Goal: Information Seeking & Learning: Find specific page/section

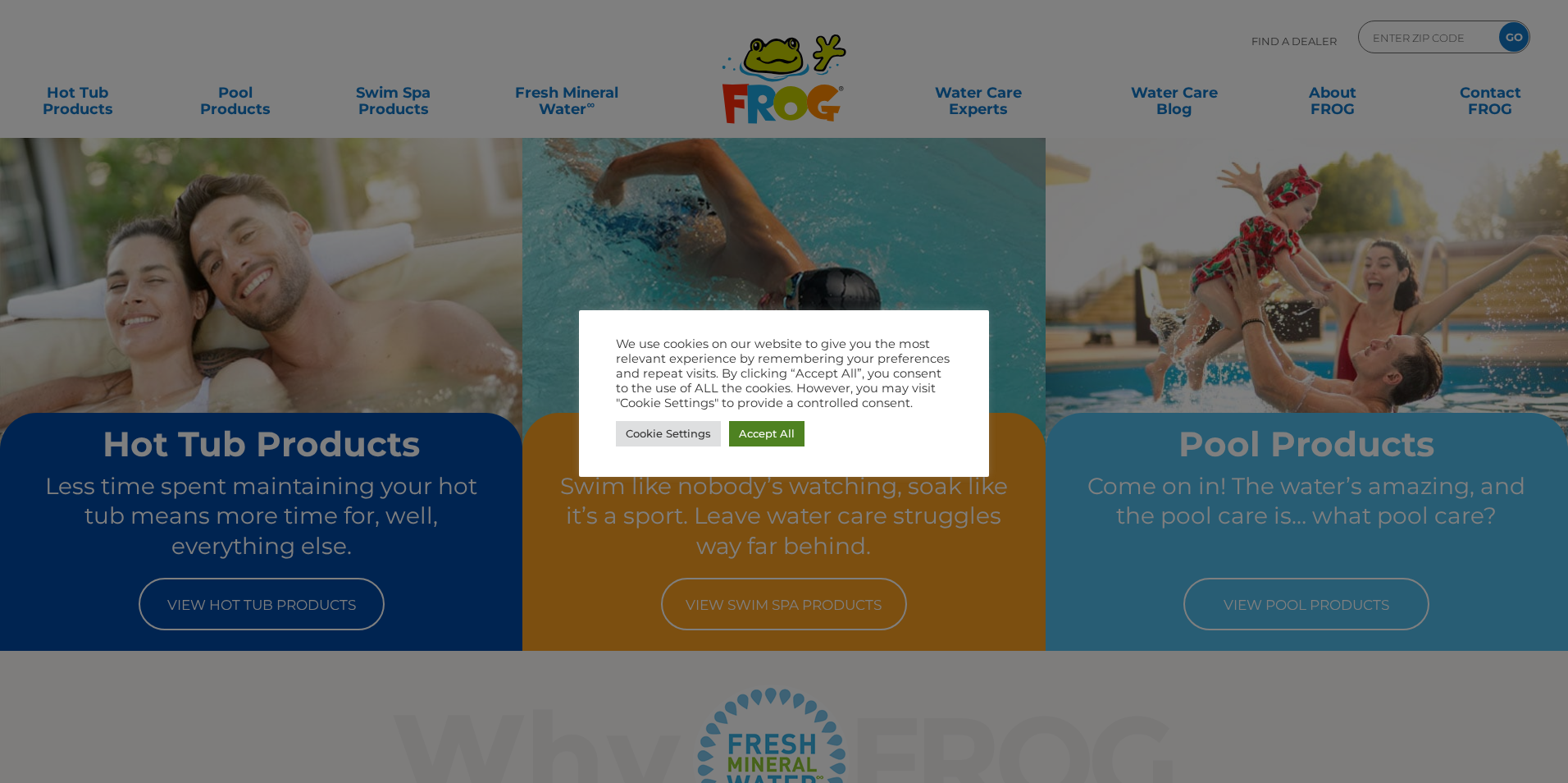
click at [764, 433] on link "Accept All" at bounding box center [767, 433] width 75 height 25
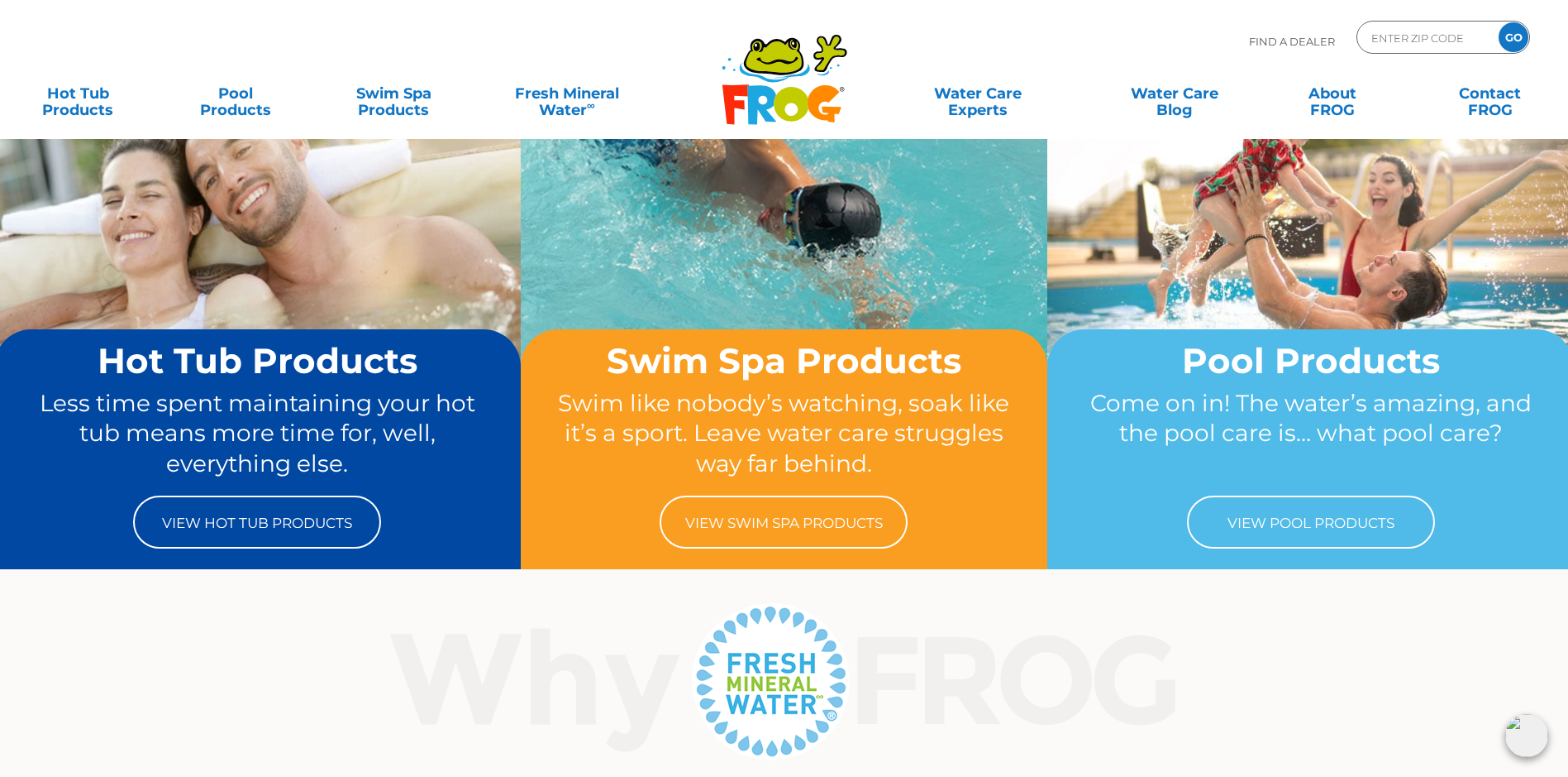
scroll to position [166, 0]
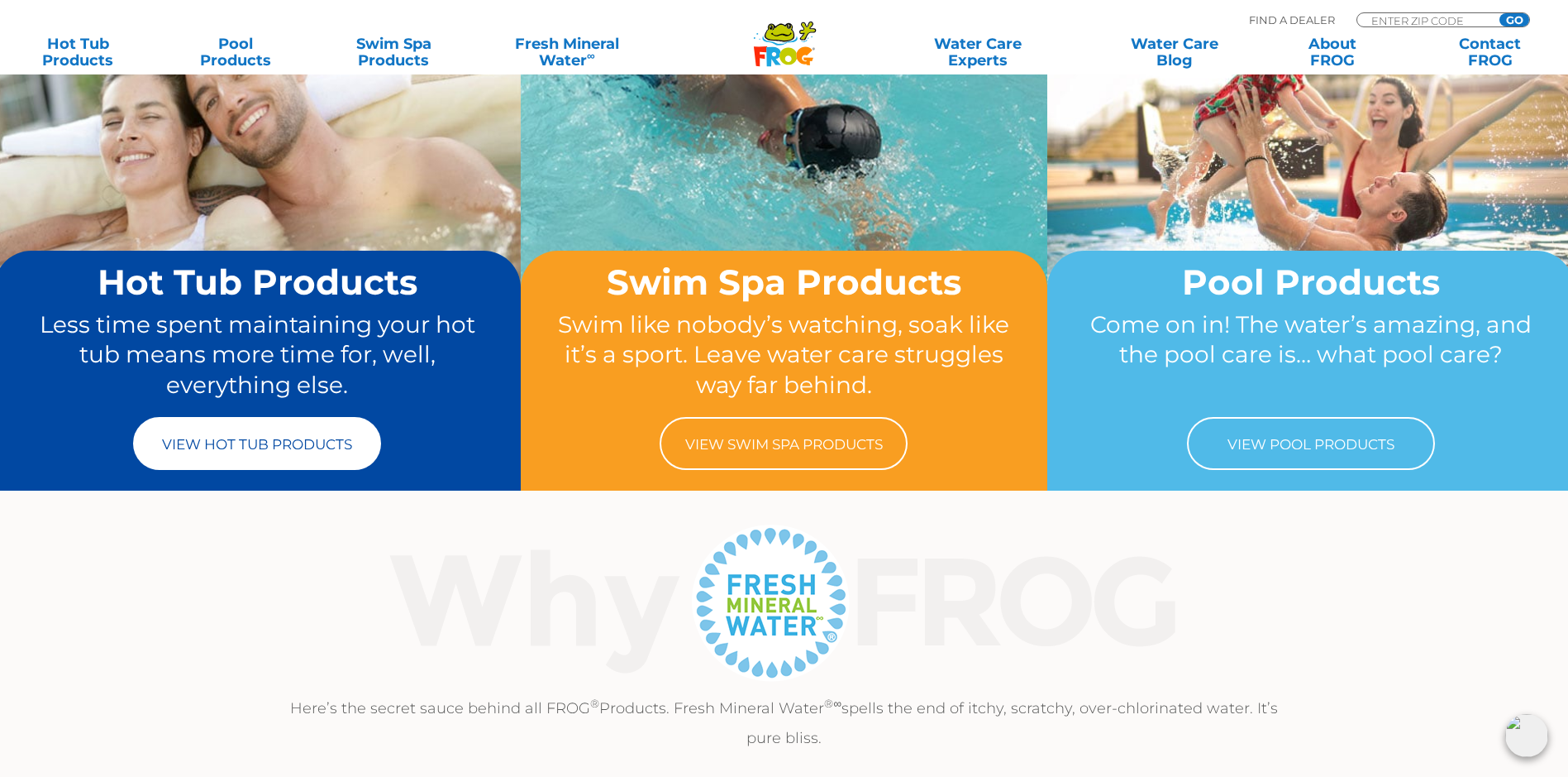
click at [219, 461] on link "View Hot Tub Products" at bounding box center [256, 444] width 248 height 53
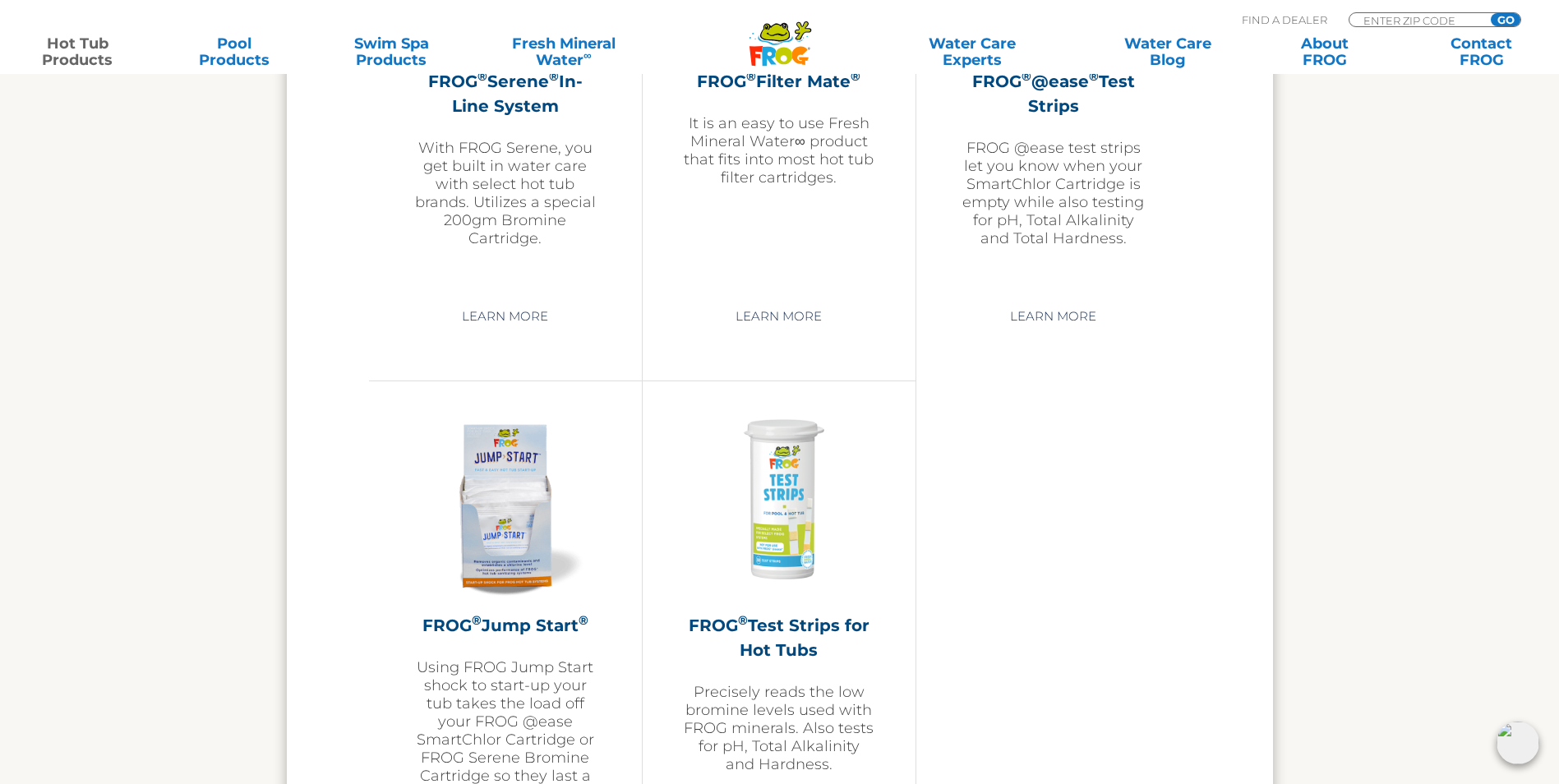
scroll to position [3697, 0]
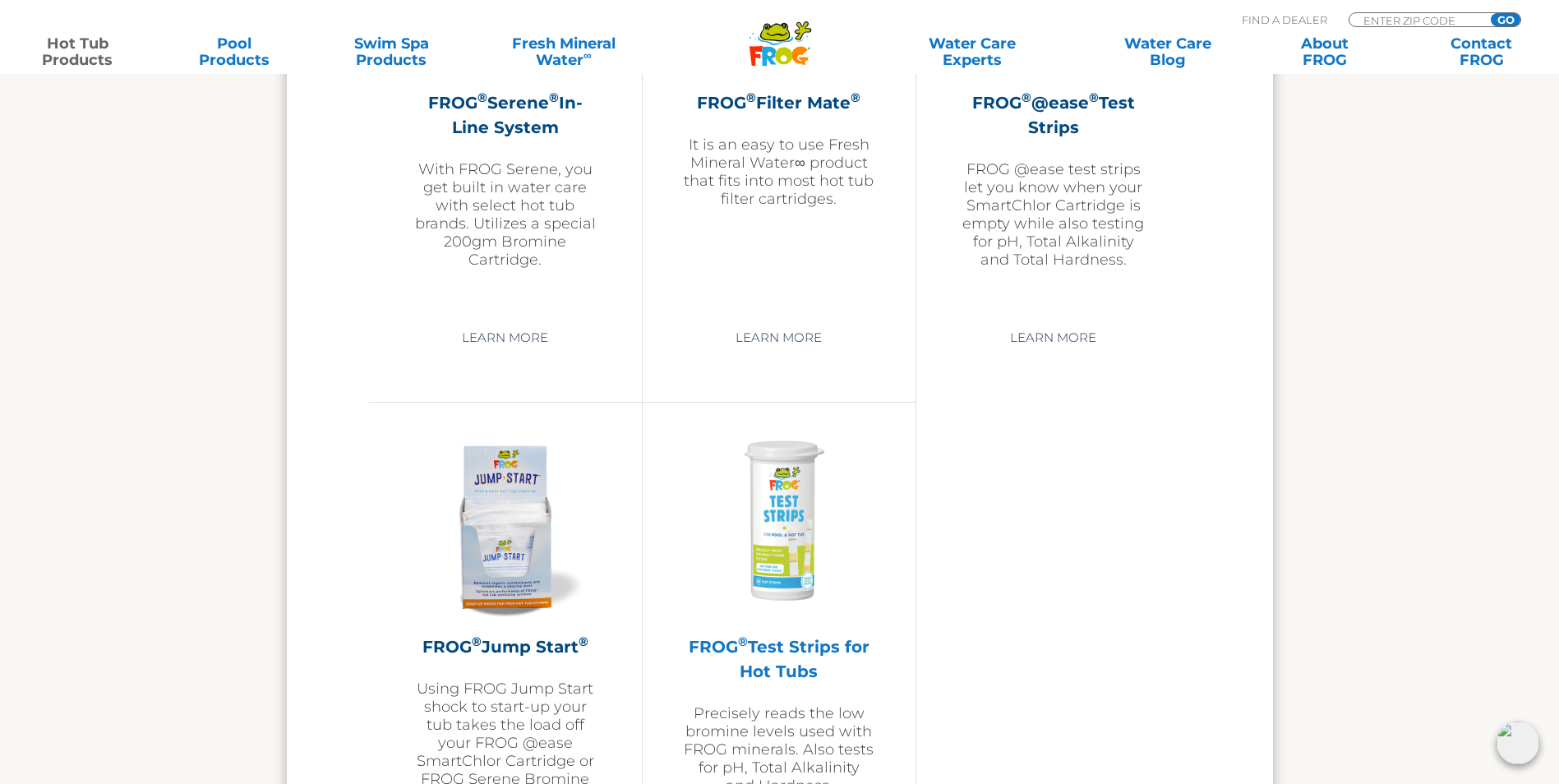
click at [764, 499] on img at bounding box center [779, 523] width 191 height 191
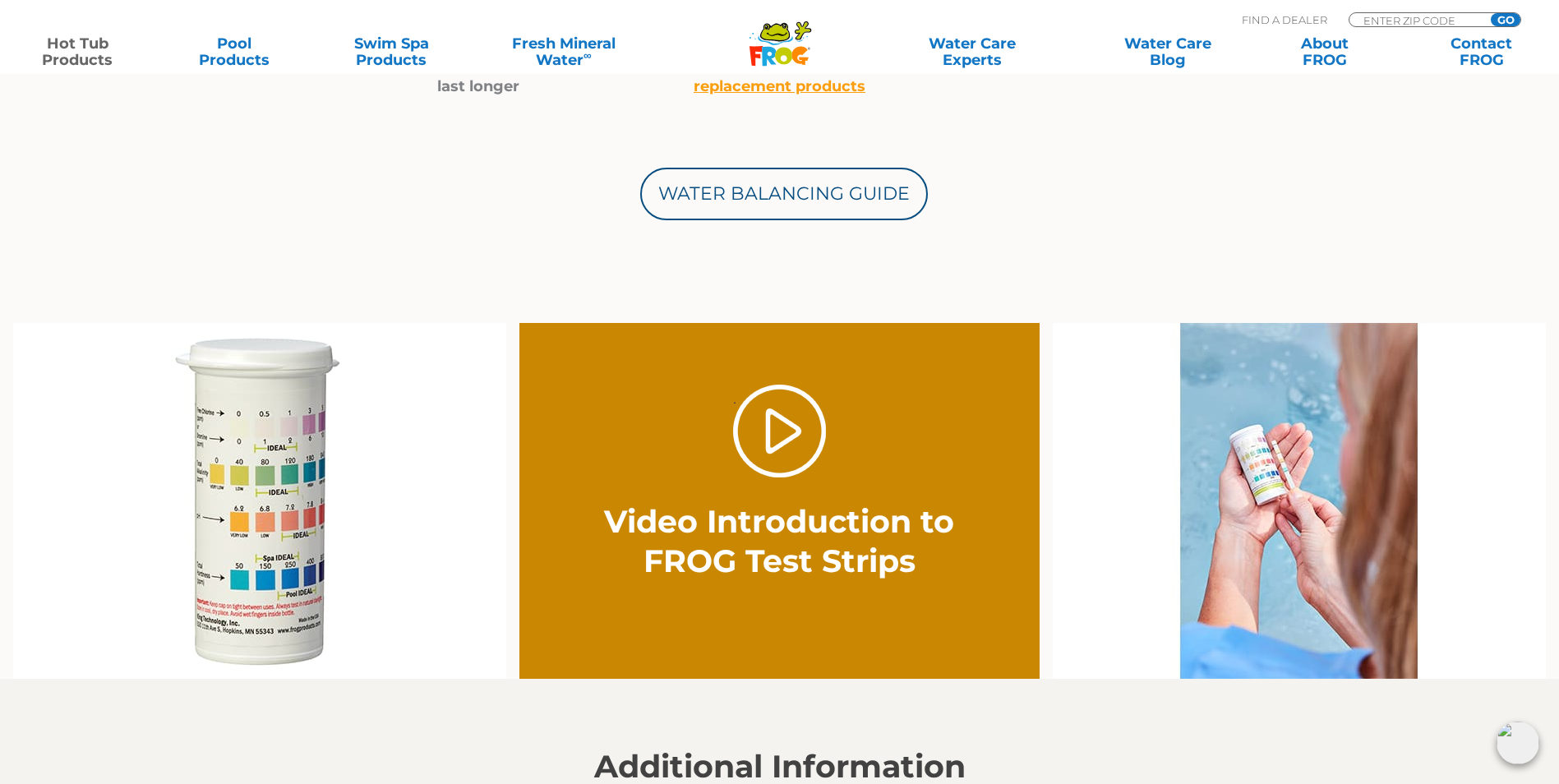
scroll to position [822, 0]
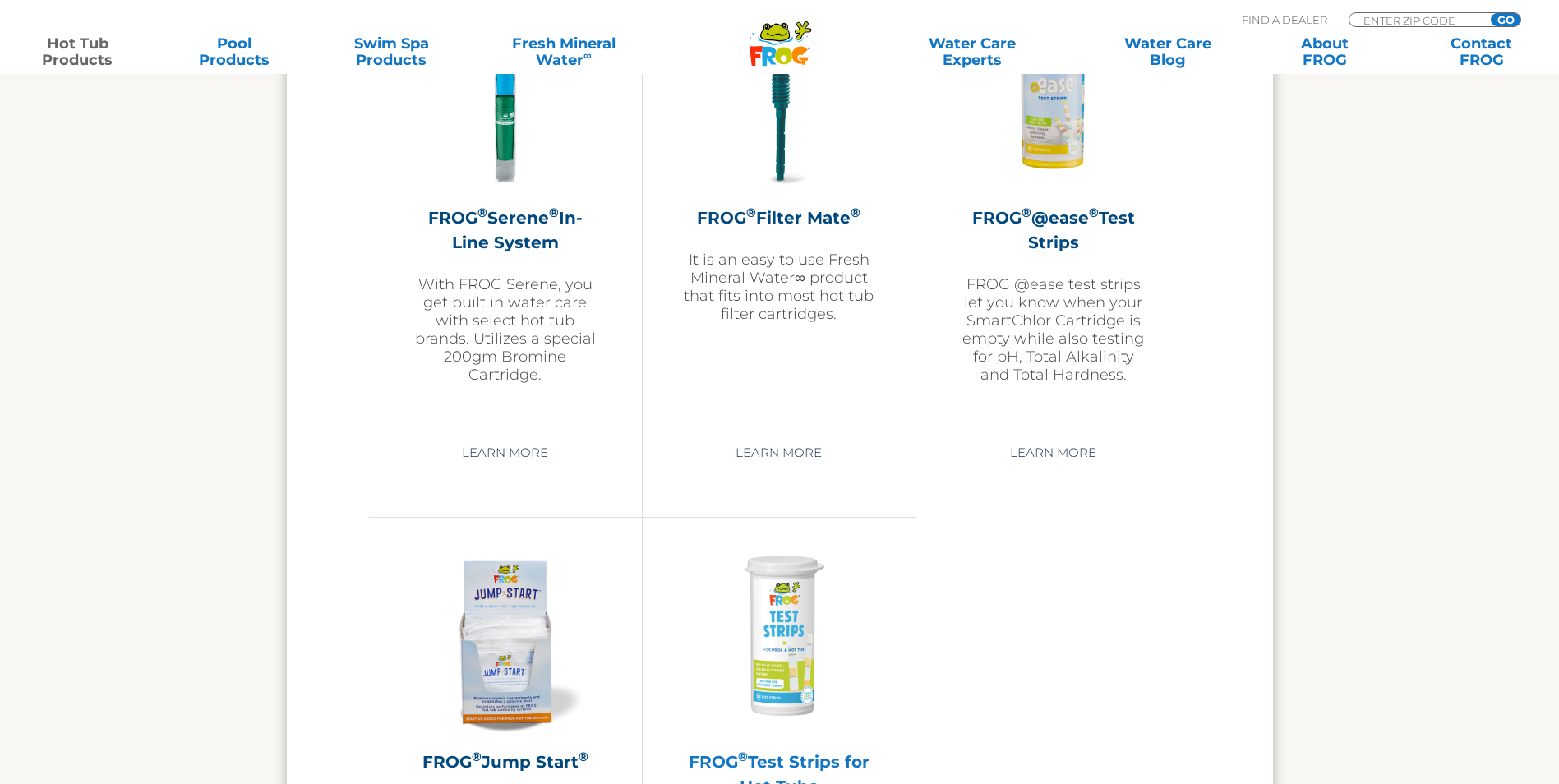
scroll to position [3286, 0]
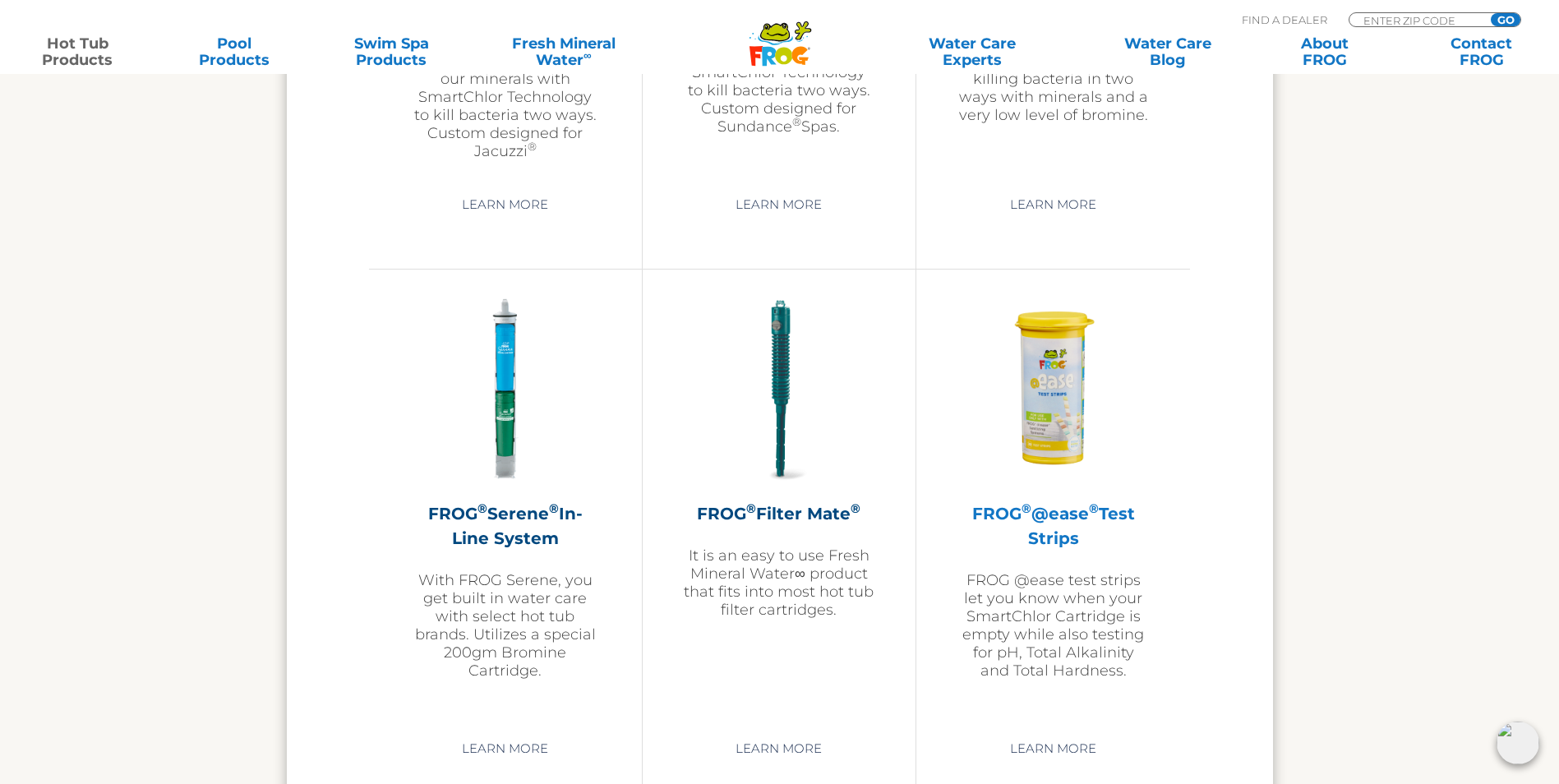
click at [1052, 375] on img at bounding box center [1053, 390] width 191 height 191
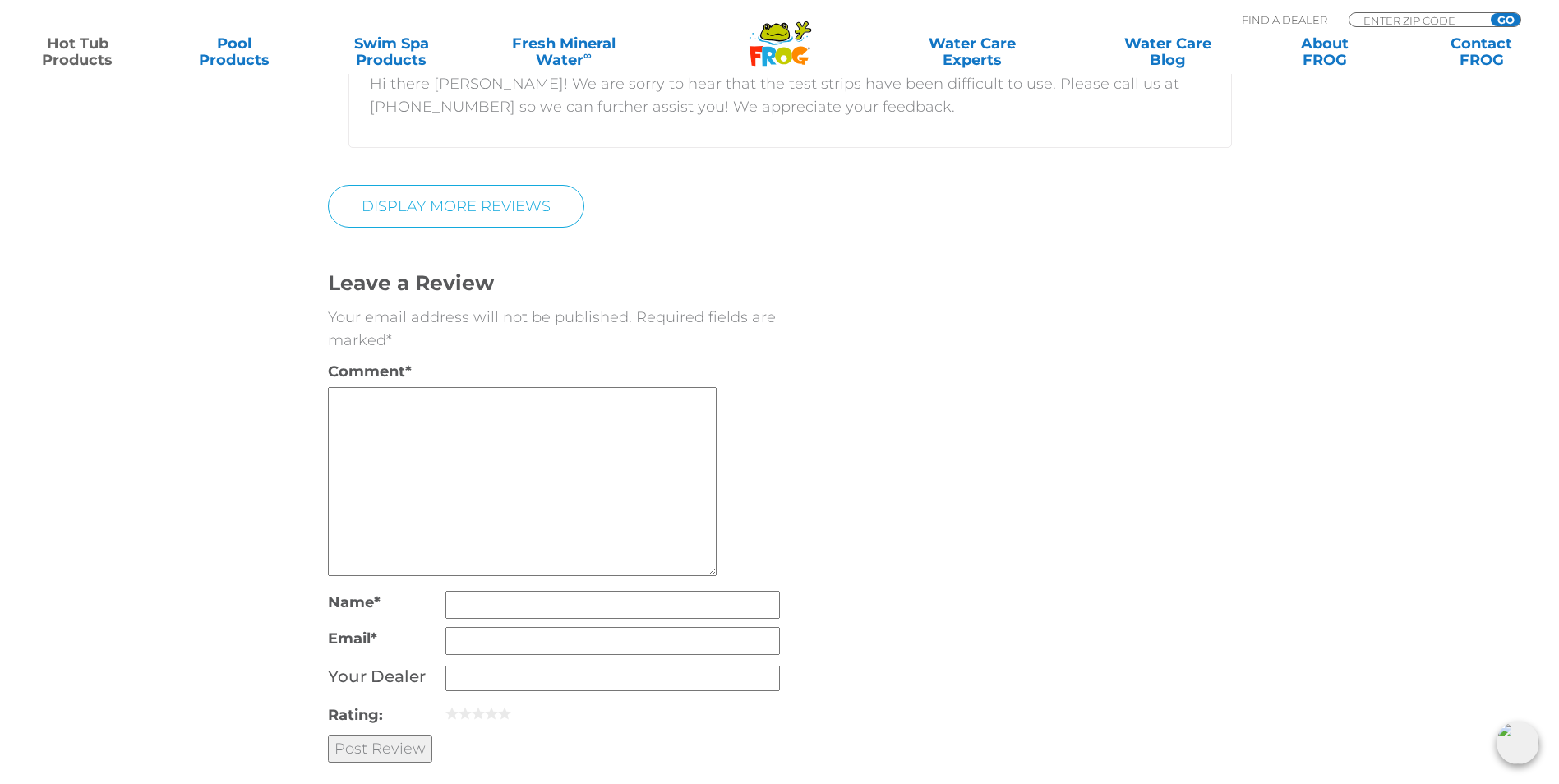
scroll to position [4025, 0]
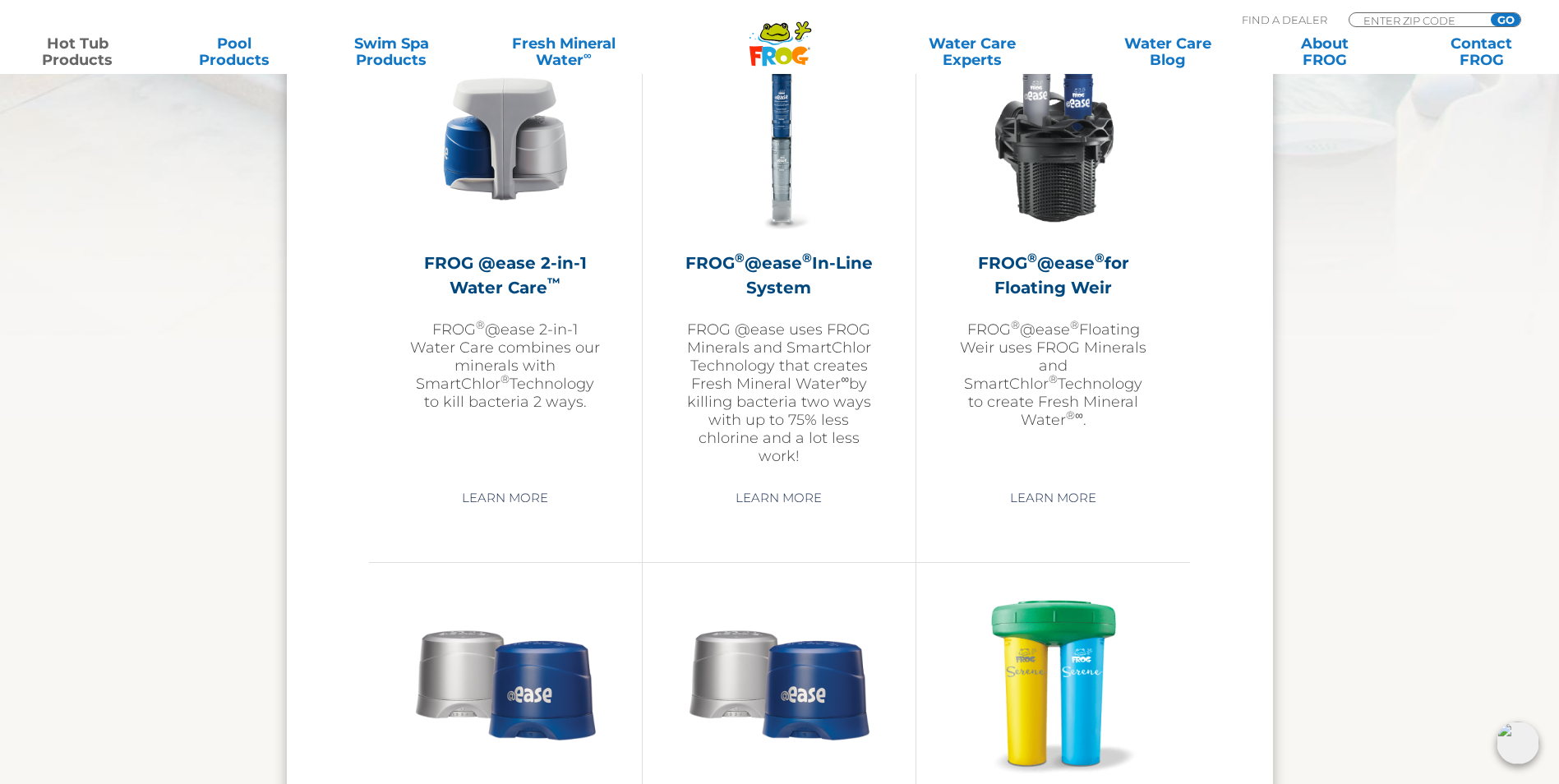
scroll to position [2689, 0]
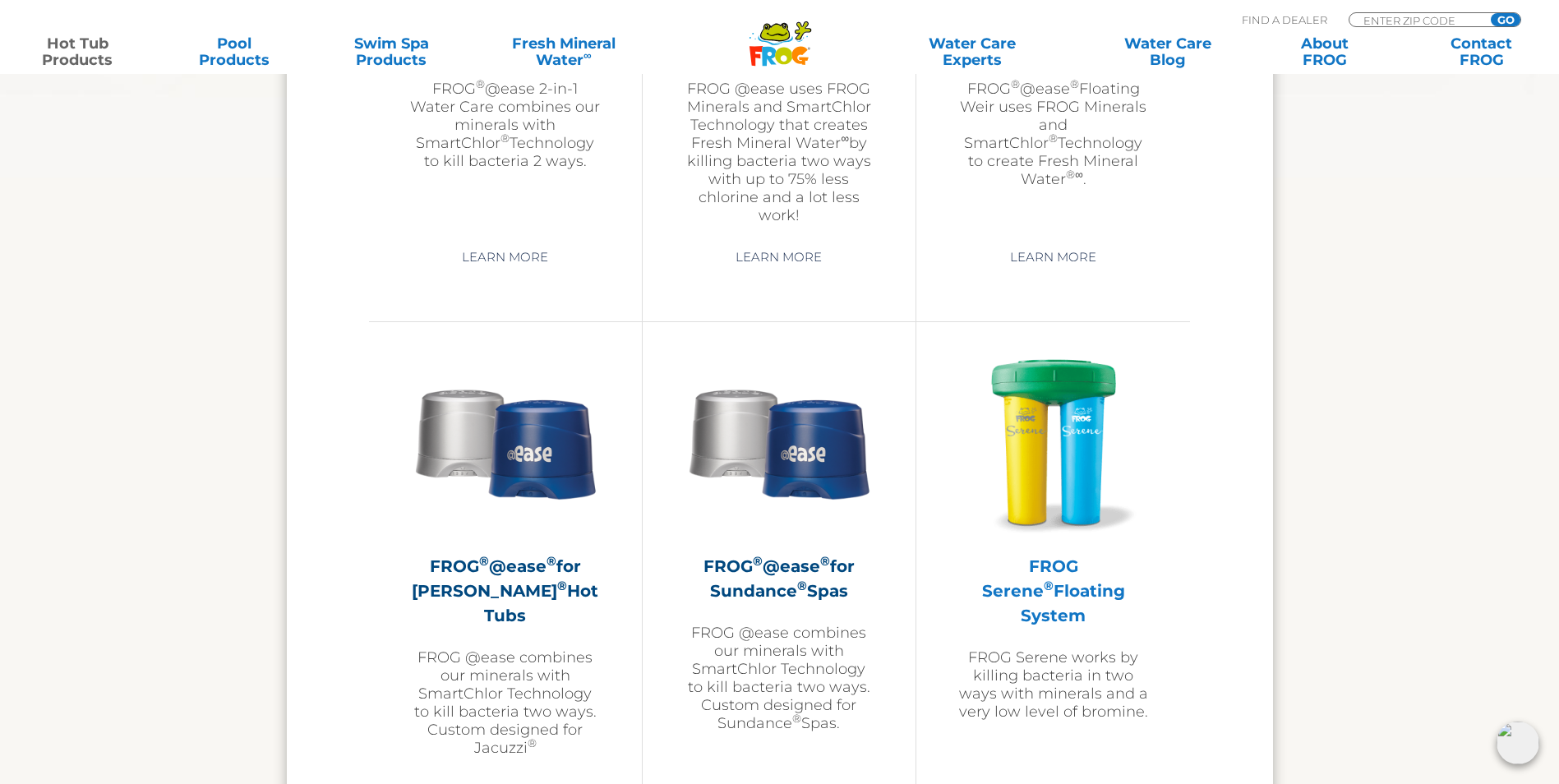
click at [1078, 488] on img at bounding box center [1053, 442] width 191 height 191
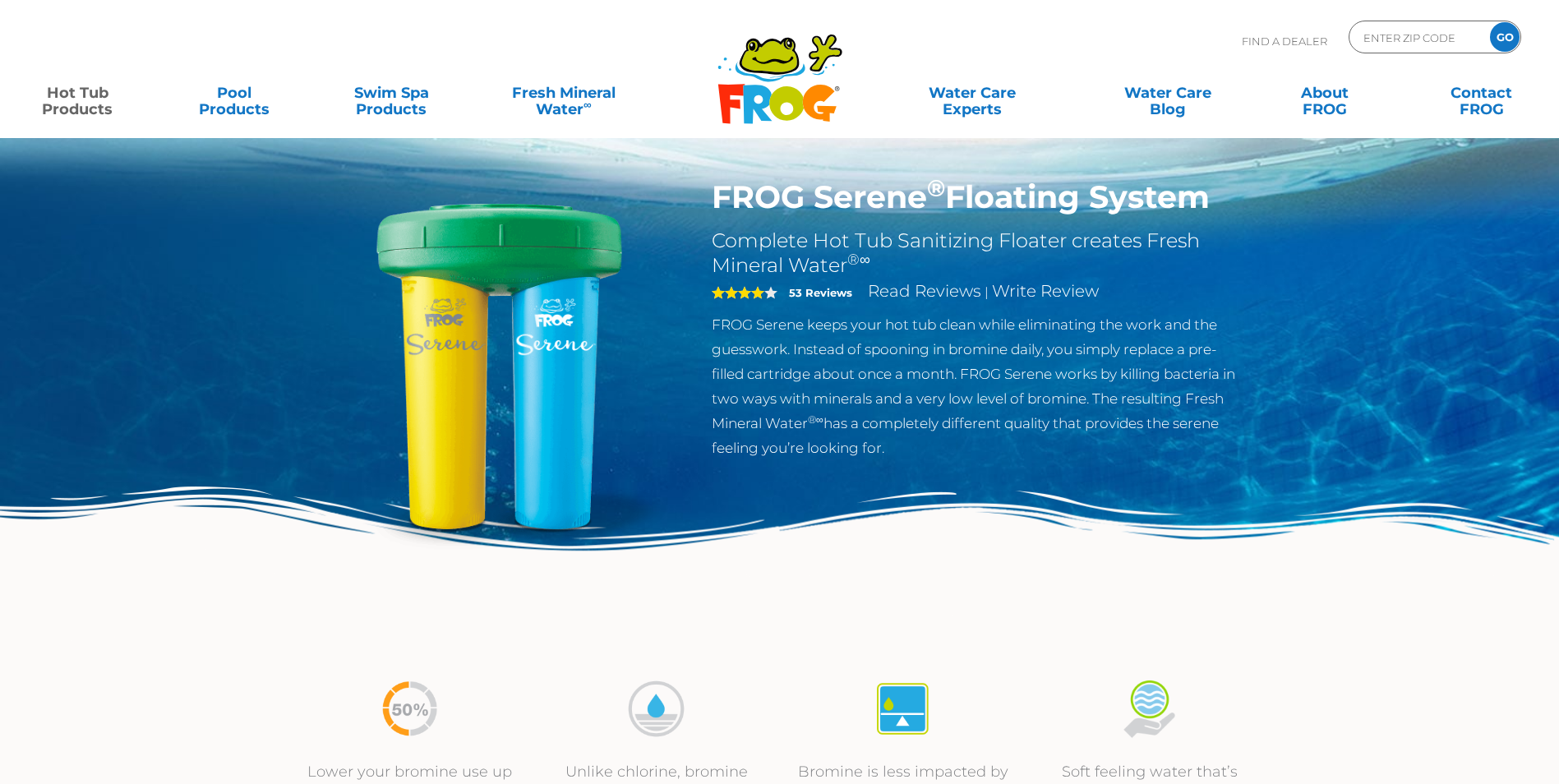
scroll to position [82, 0]
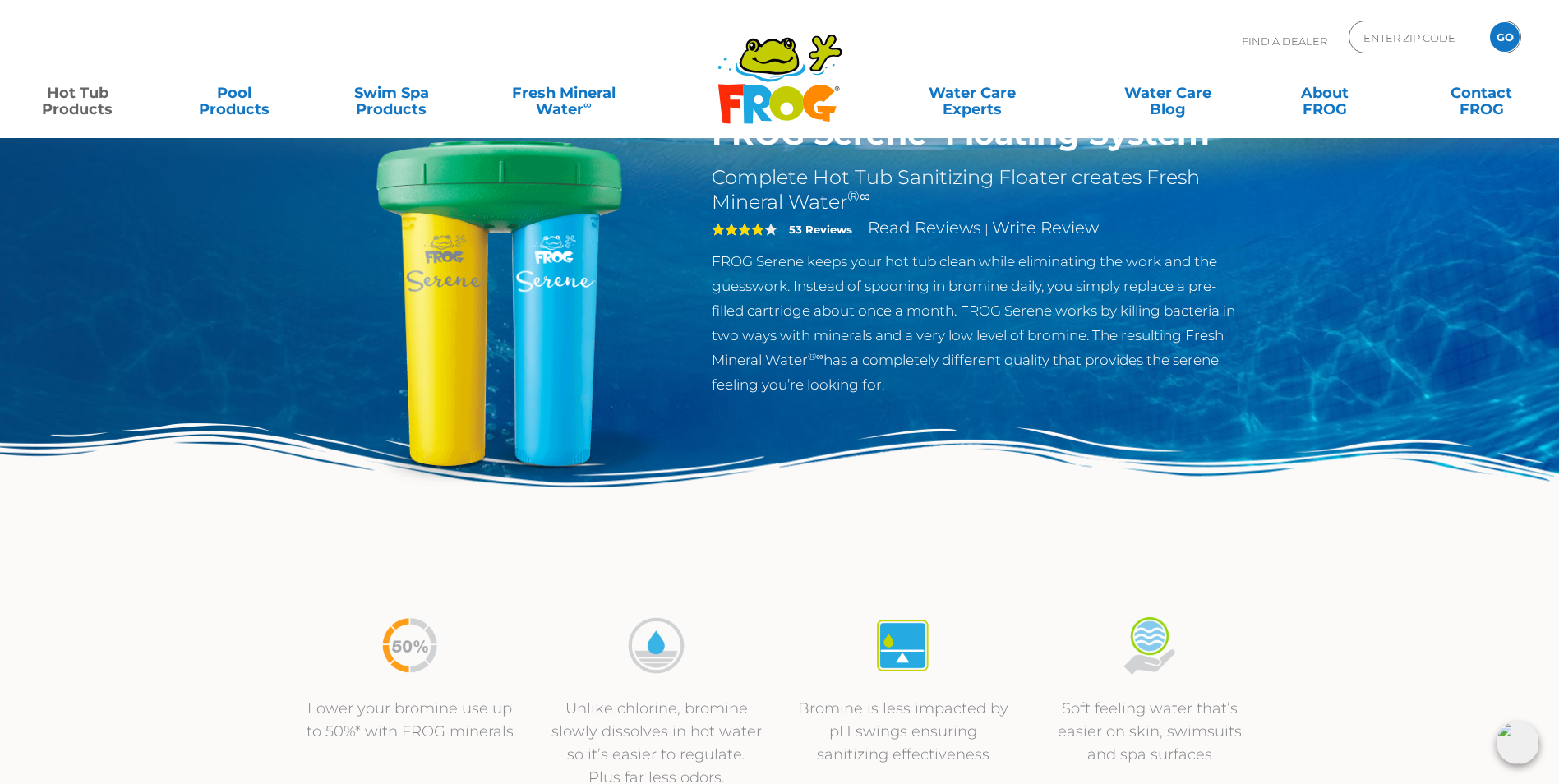
click at [810, 237] on div "4 53 Reviews Read Reviews | Write Review" at bounding box center [980, 231] width 536 height 34
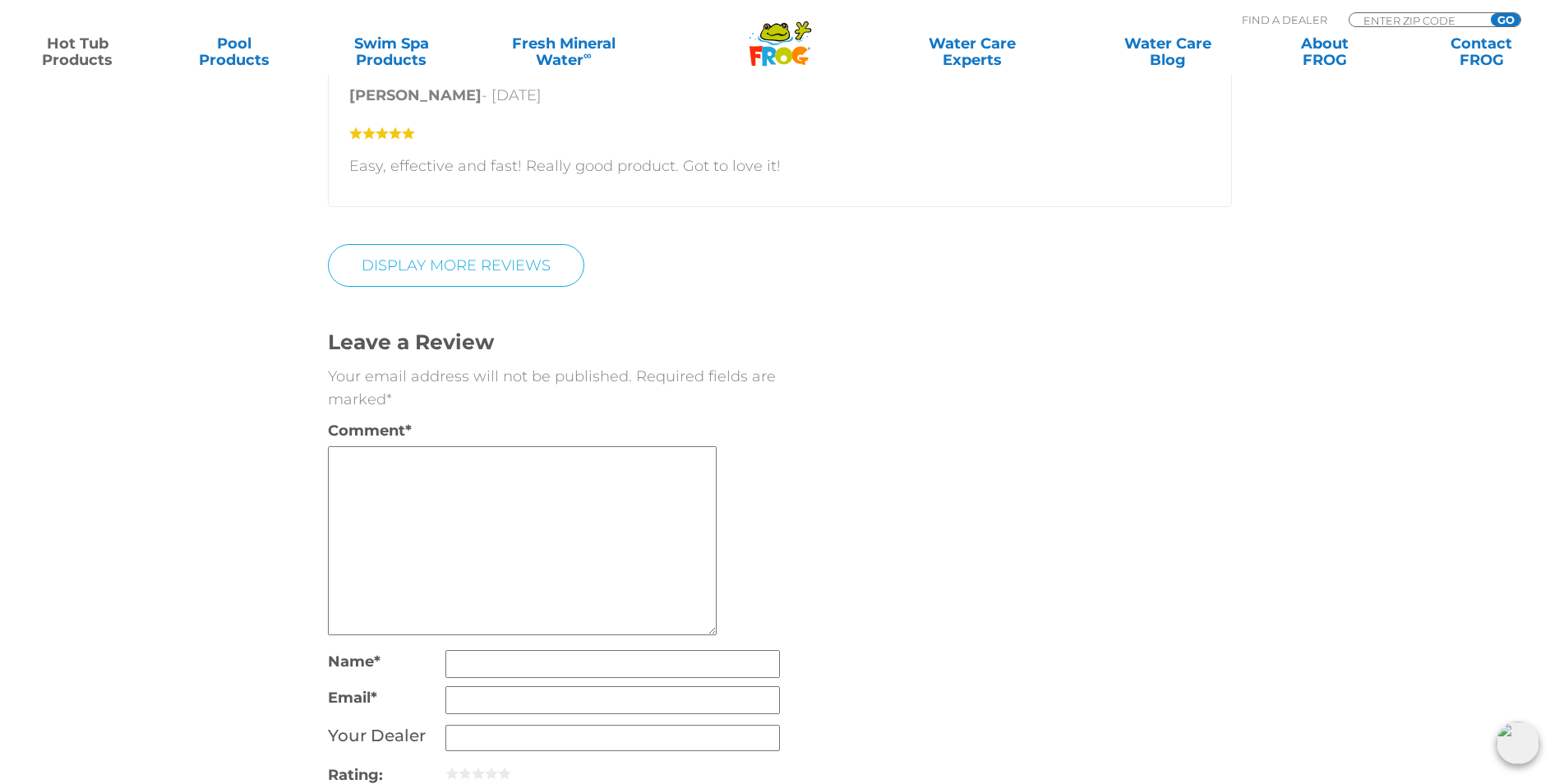
scroll to position [2957, 0]
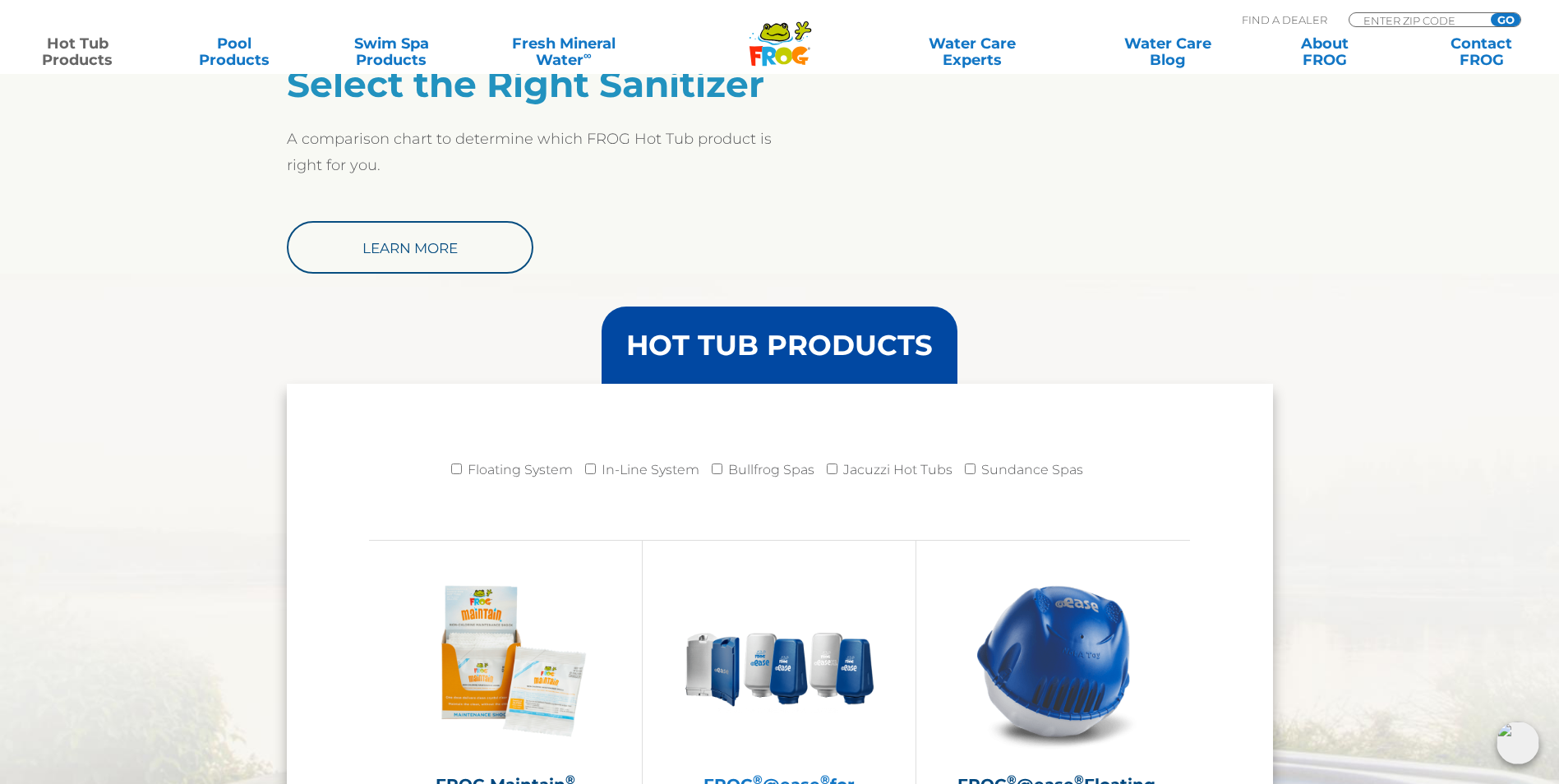
scroll to position [1600, 0]
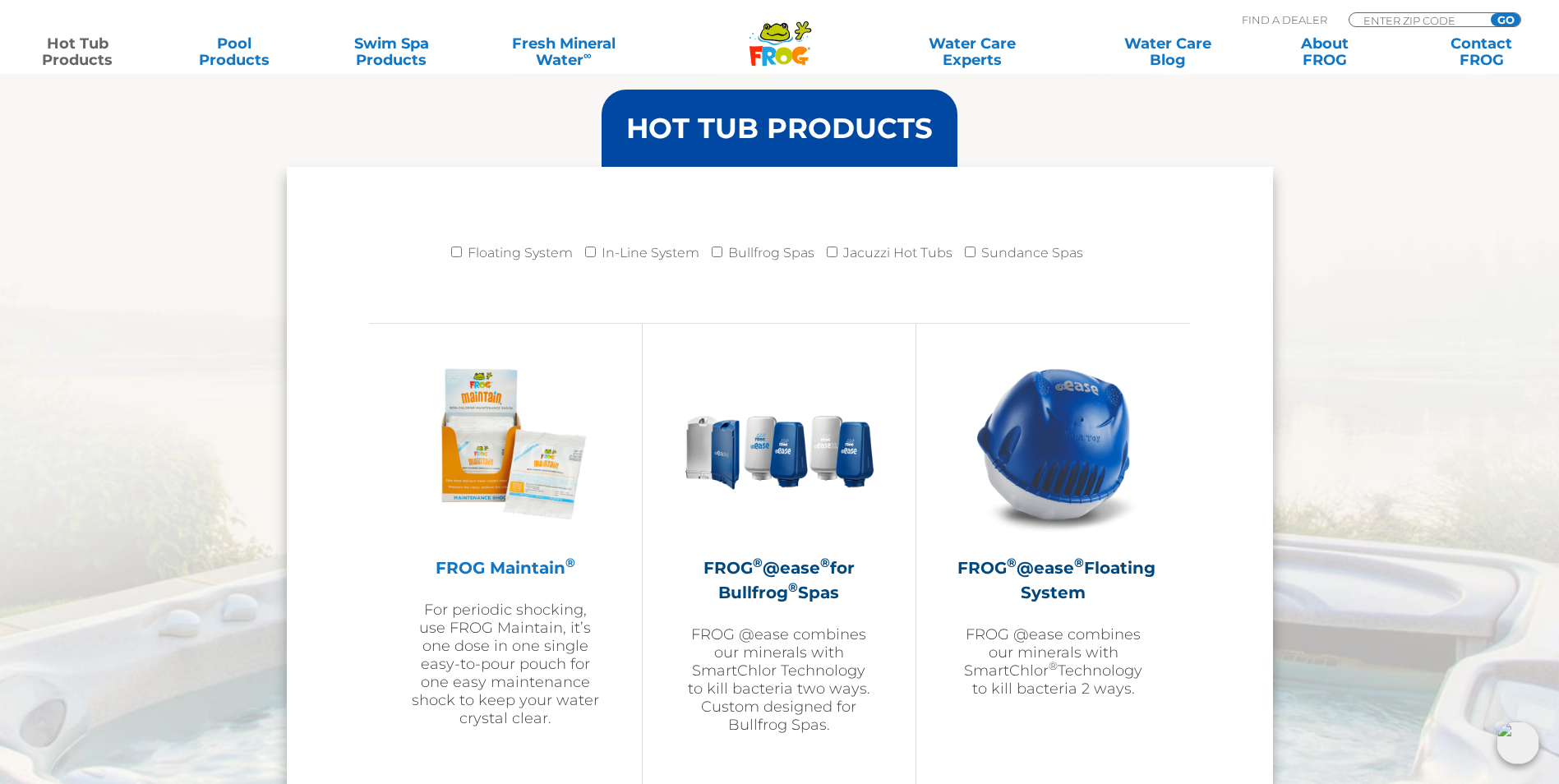
click at [509, 522] on img at bounding box center [506, 444] width 191 height 191
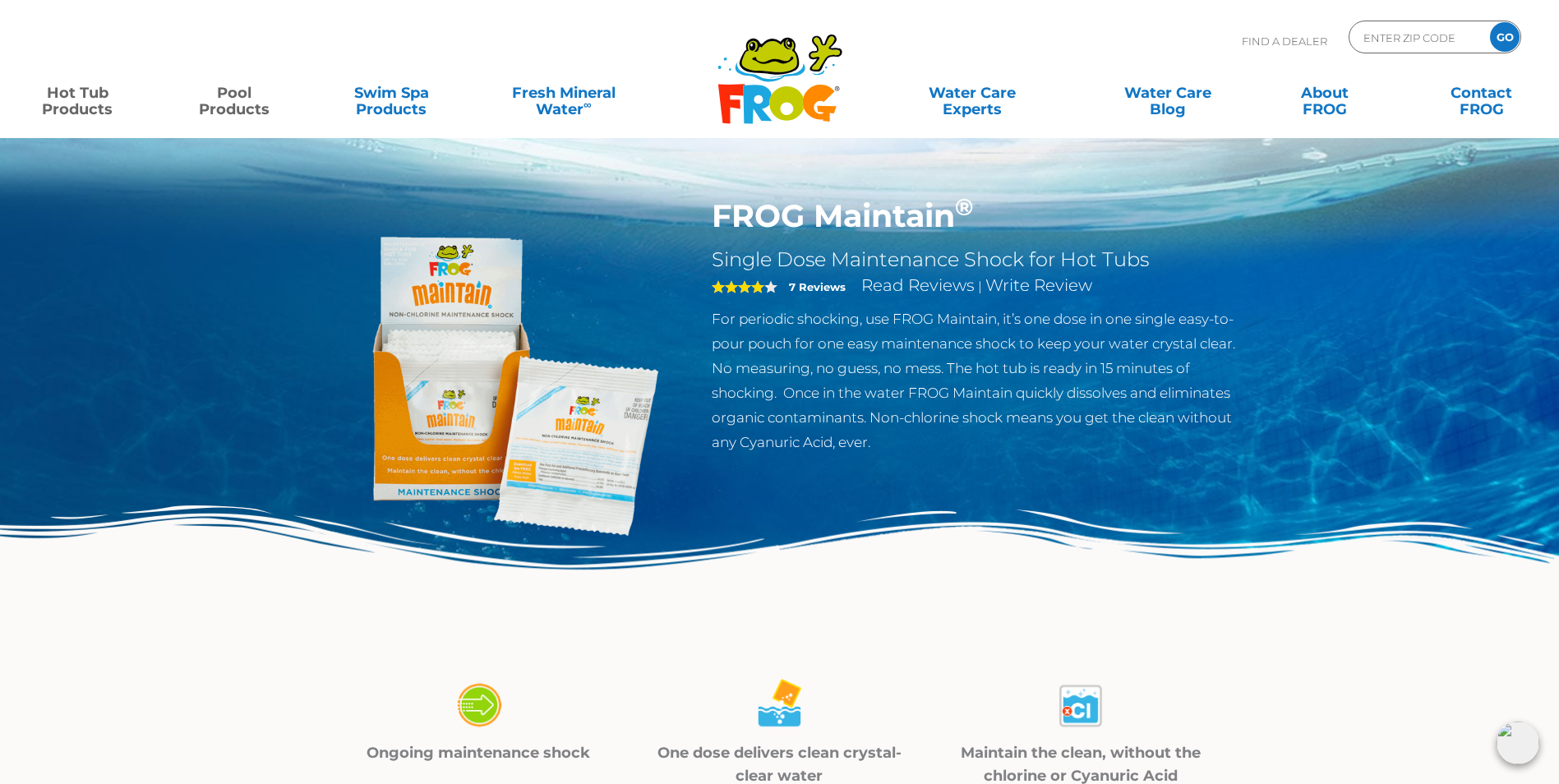
click at [242, 108] on link "Pool Products" at bounding box center [235, 93] width 123 height 33
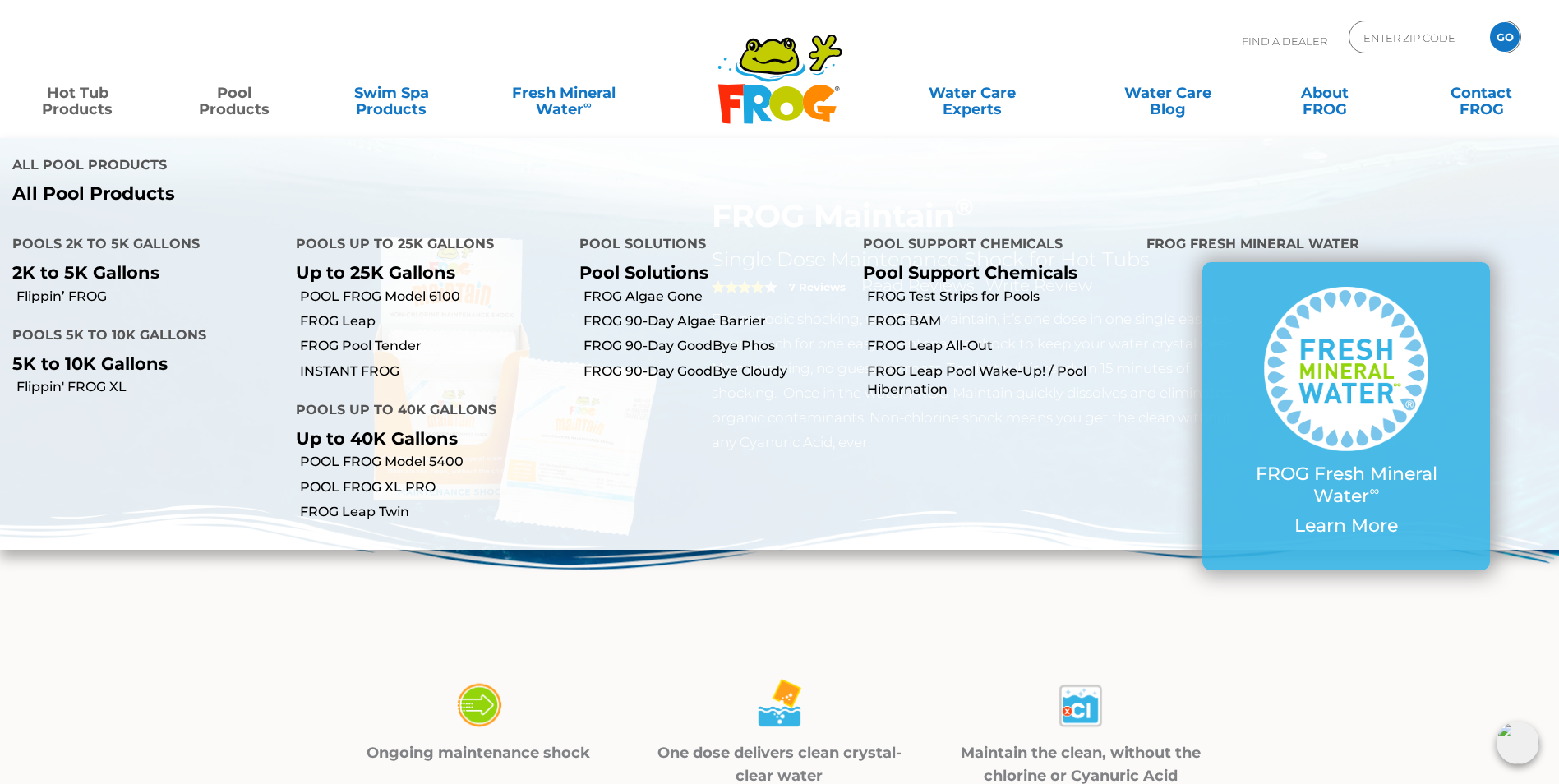
click at [104, 353] on p "5K to 10K Gallons" at bounding box center [141, 363] width 259 height 20
click at [81, 378] on link "Flippin' FROG XL" at bounding box center [150, 386] width 267 height 18
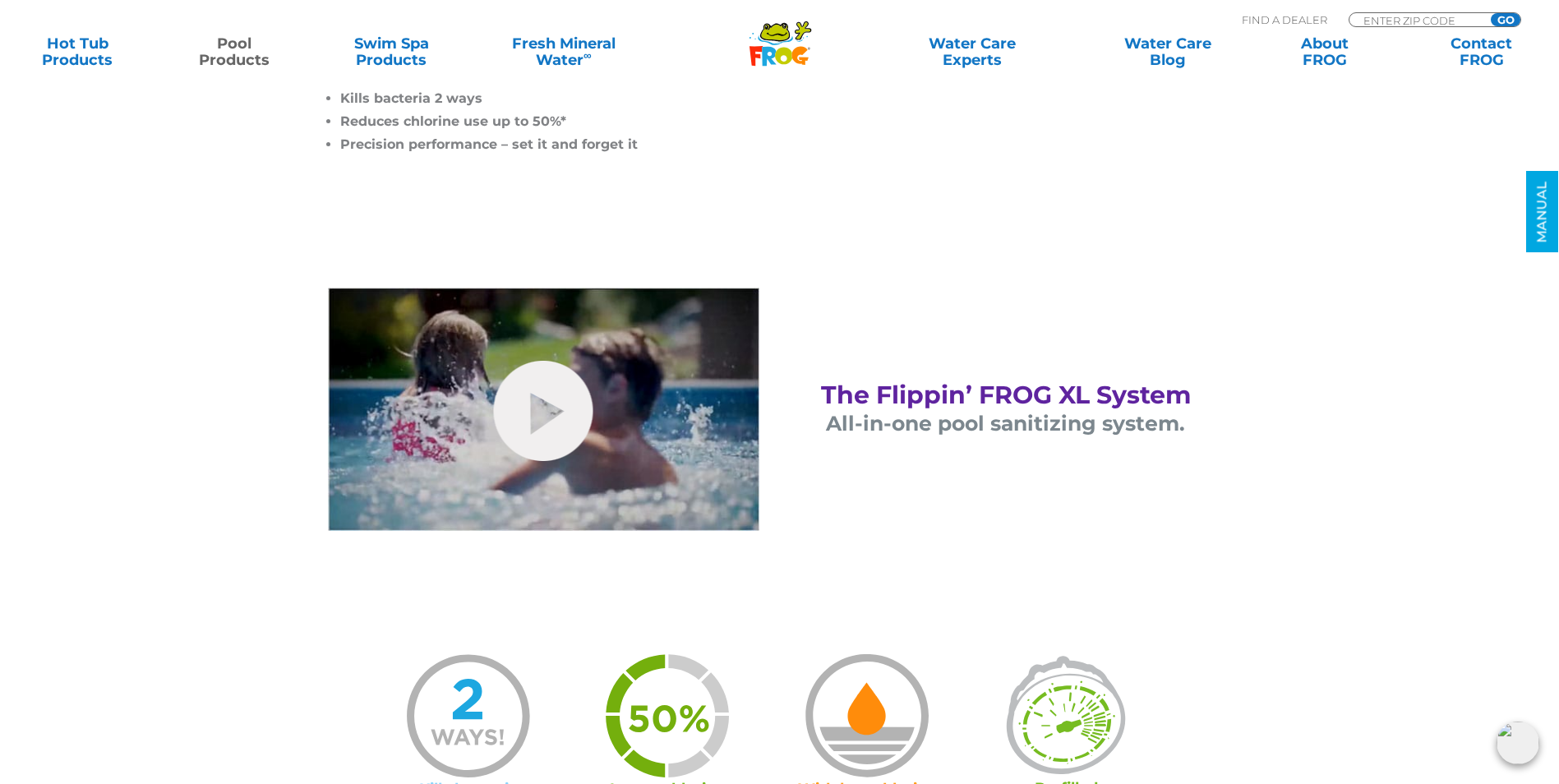
scroll to position [904, 0]
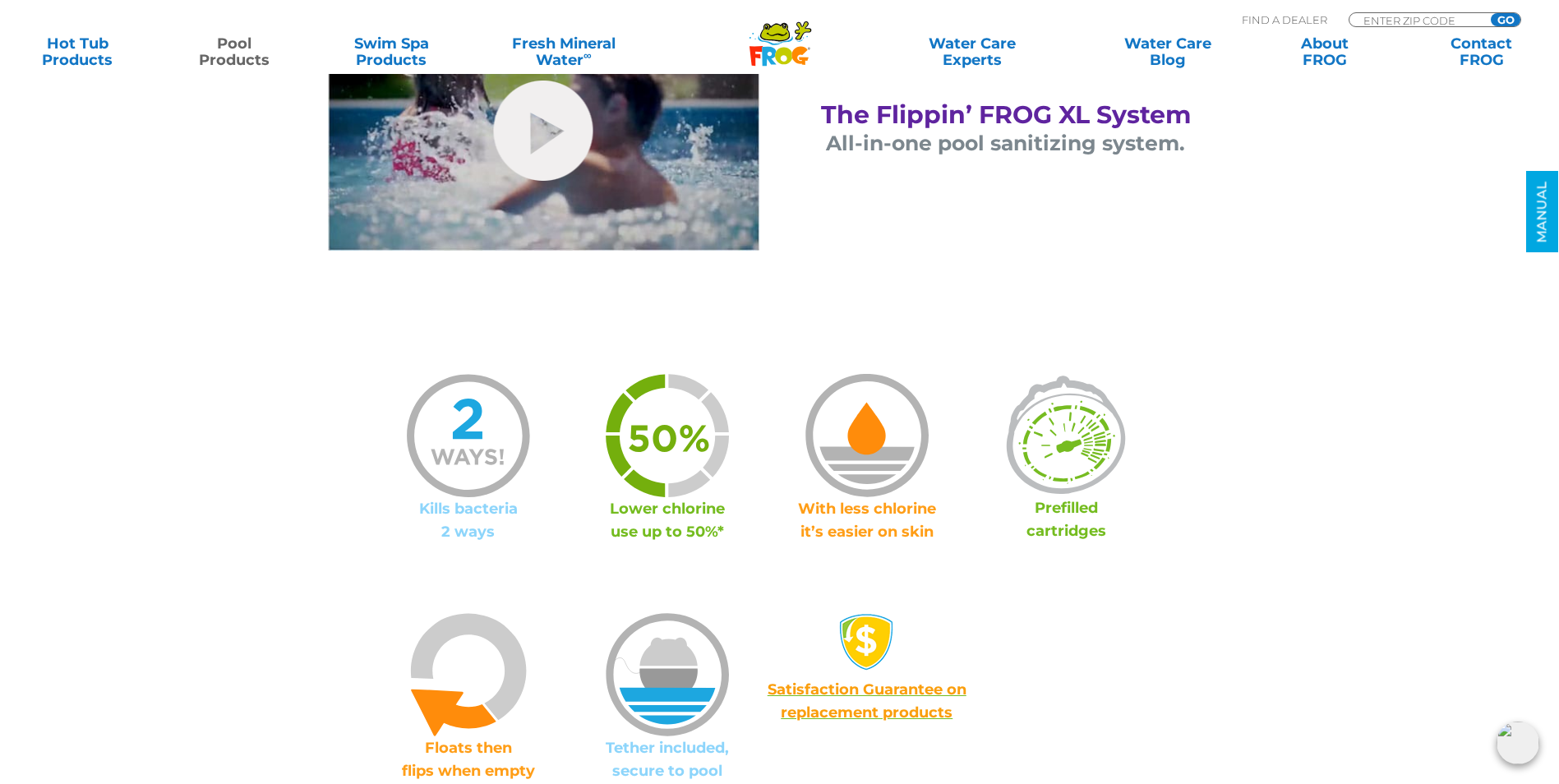
click at [1074, 520] on p "Prefilled cartridges" at bounding box center [1066, 519] width 200 height 46
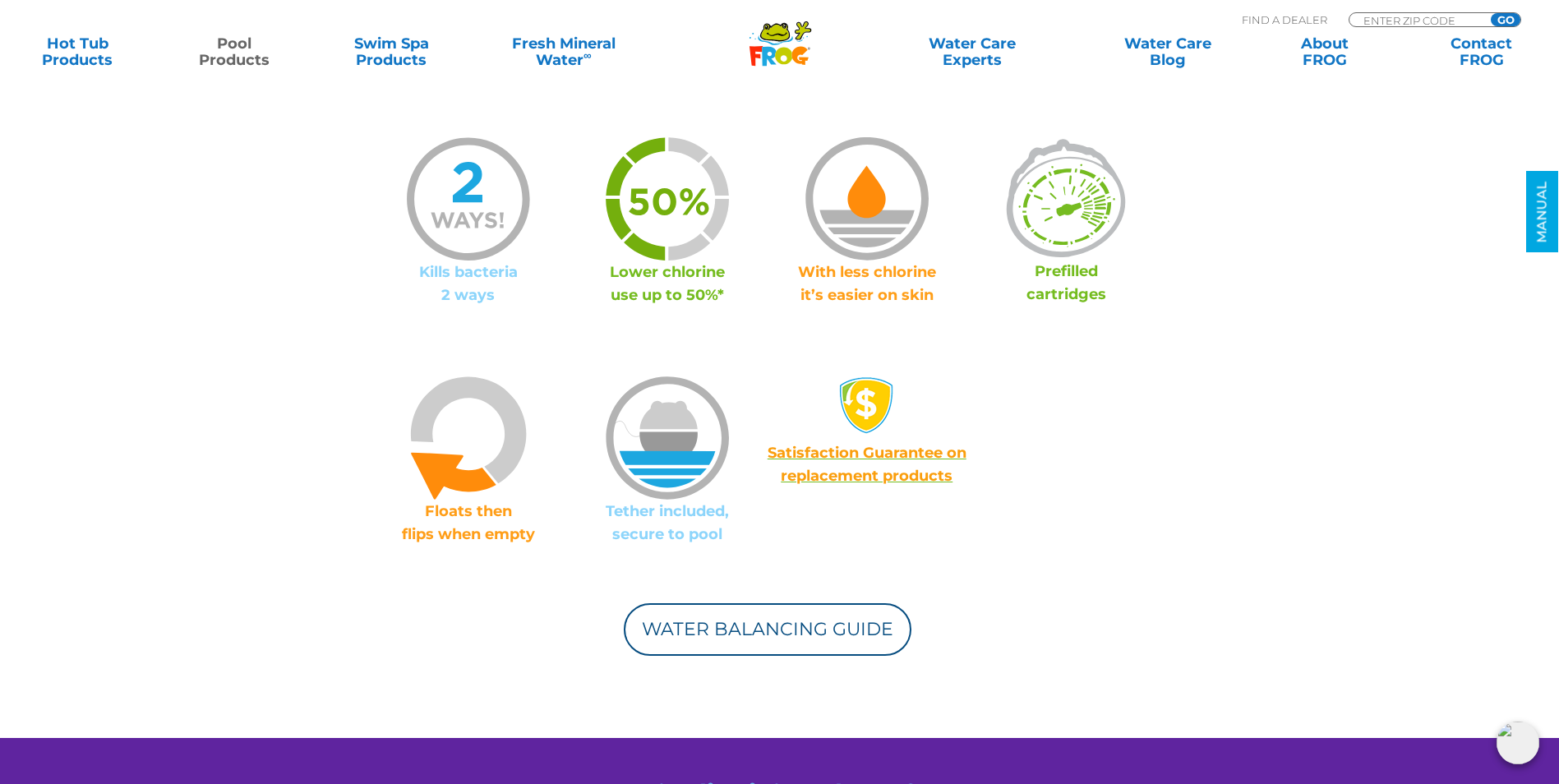
scroll to position [1150, 0]
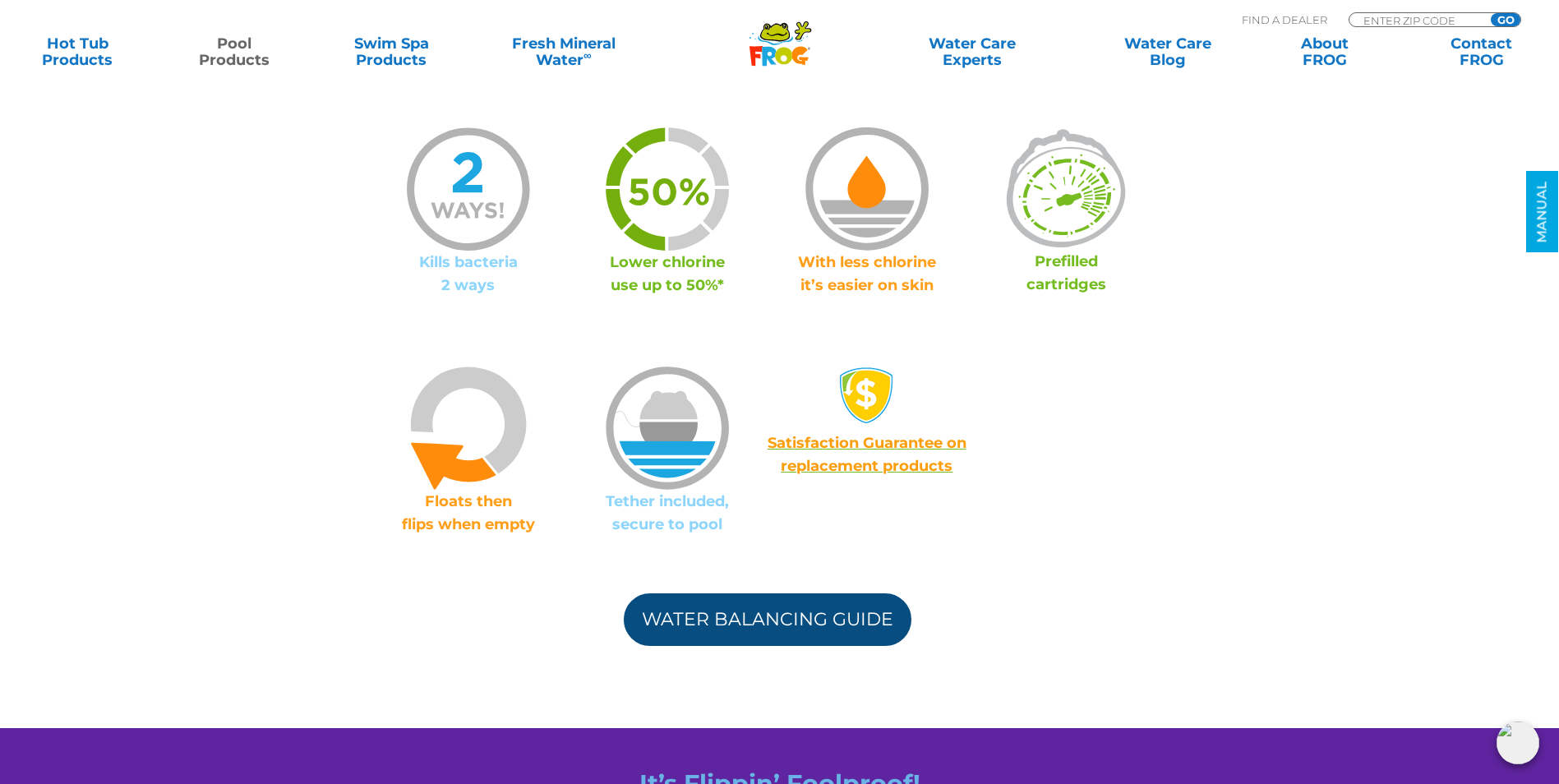
drag, startPoint x: 727, startPoint y: 588, endPoint x: 725, endPoint y: 605, distance: 17.1
click at [726, 599] on div "Water Balancing Guide" at bounding box center [768, 595] width 797 height 102
click at [725, 609] on link "Water Balancing Guide" at bounding box center [768, 619] width 287 height 53
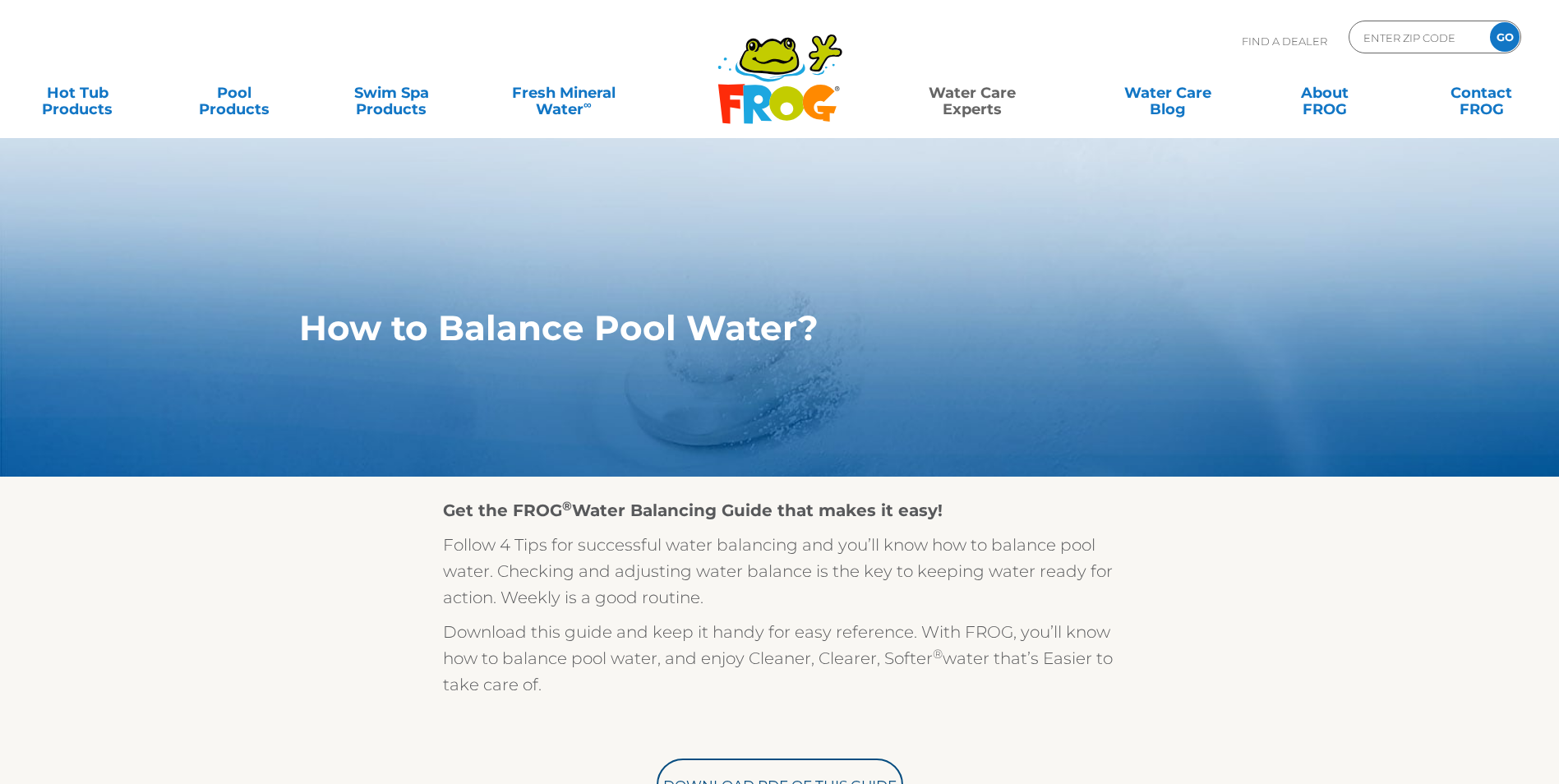
scroll to position [328, 0]
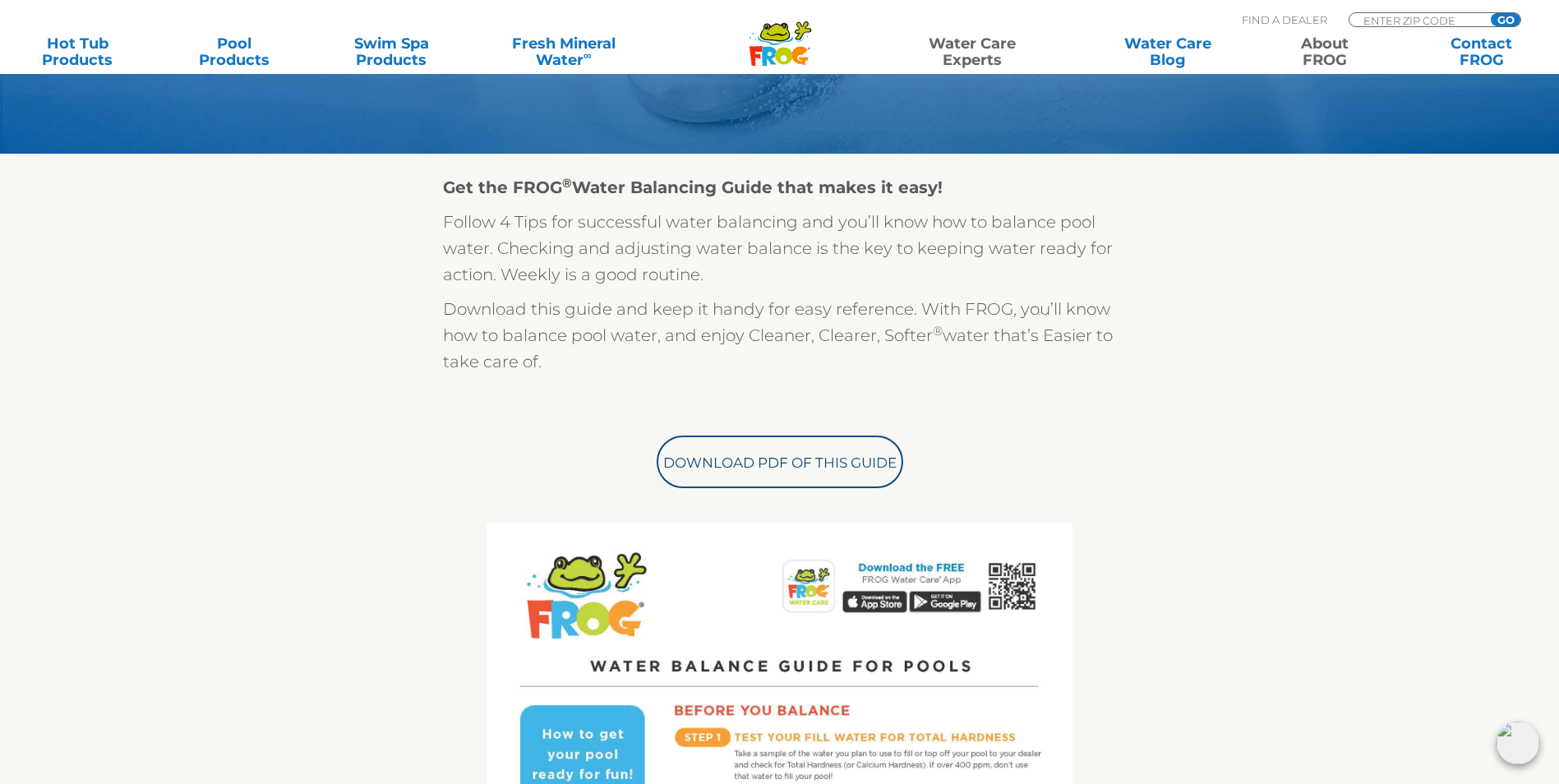
click at [1338, 58] on link "About FROG" at bounding box center [1324, 52] width 123 height 33
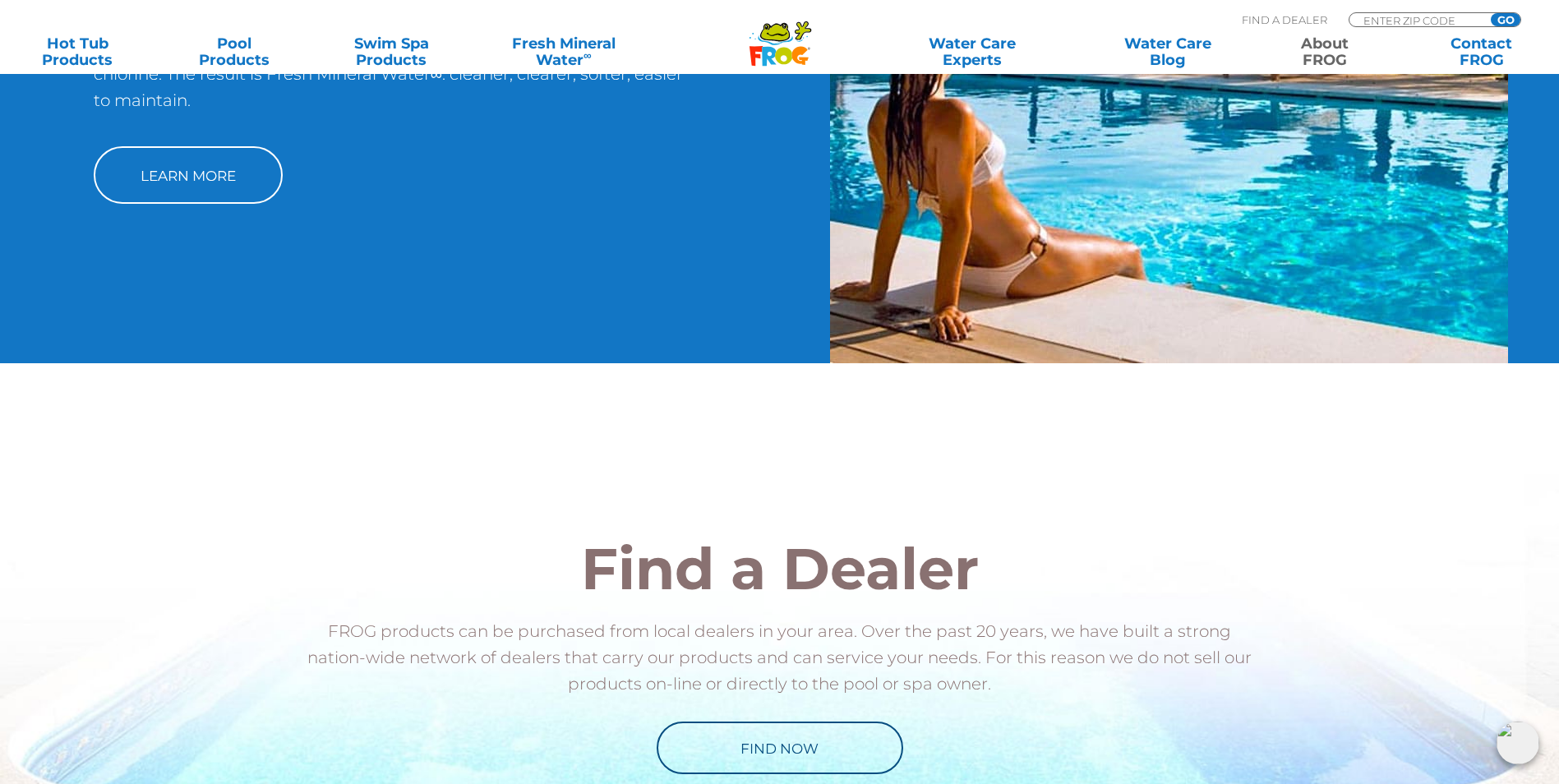
scroll to position [2464, 0]
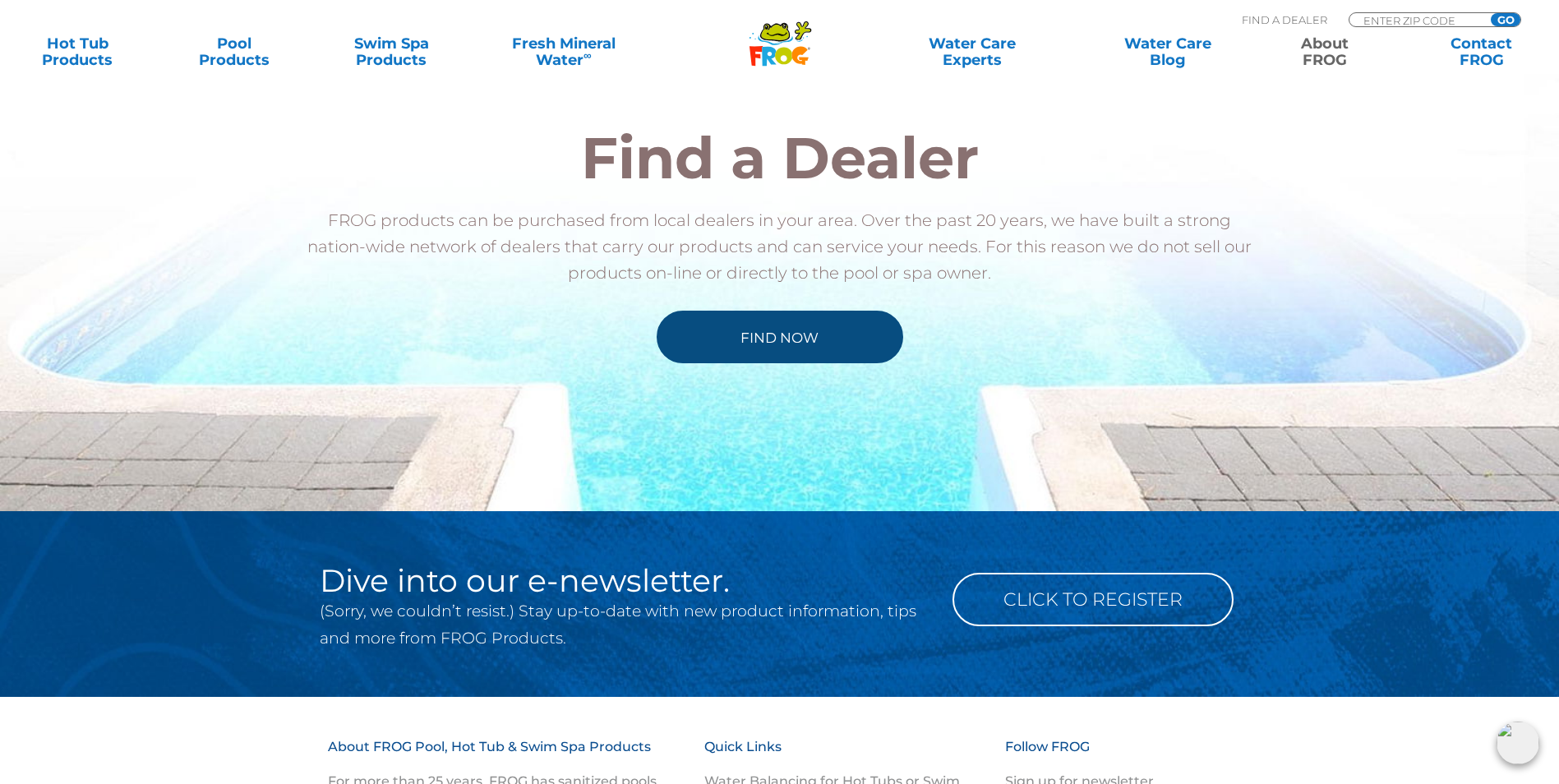
click at [681, 364] on link "Find Now" at bounding box center [779, 336] width 246 height 53
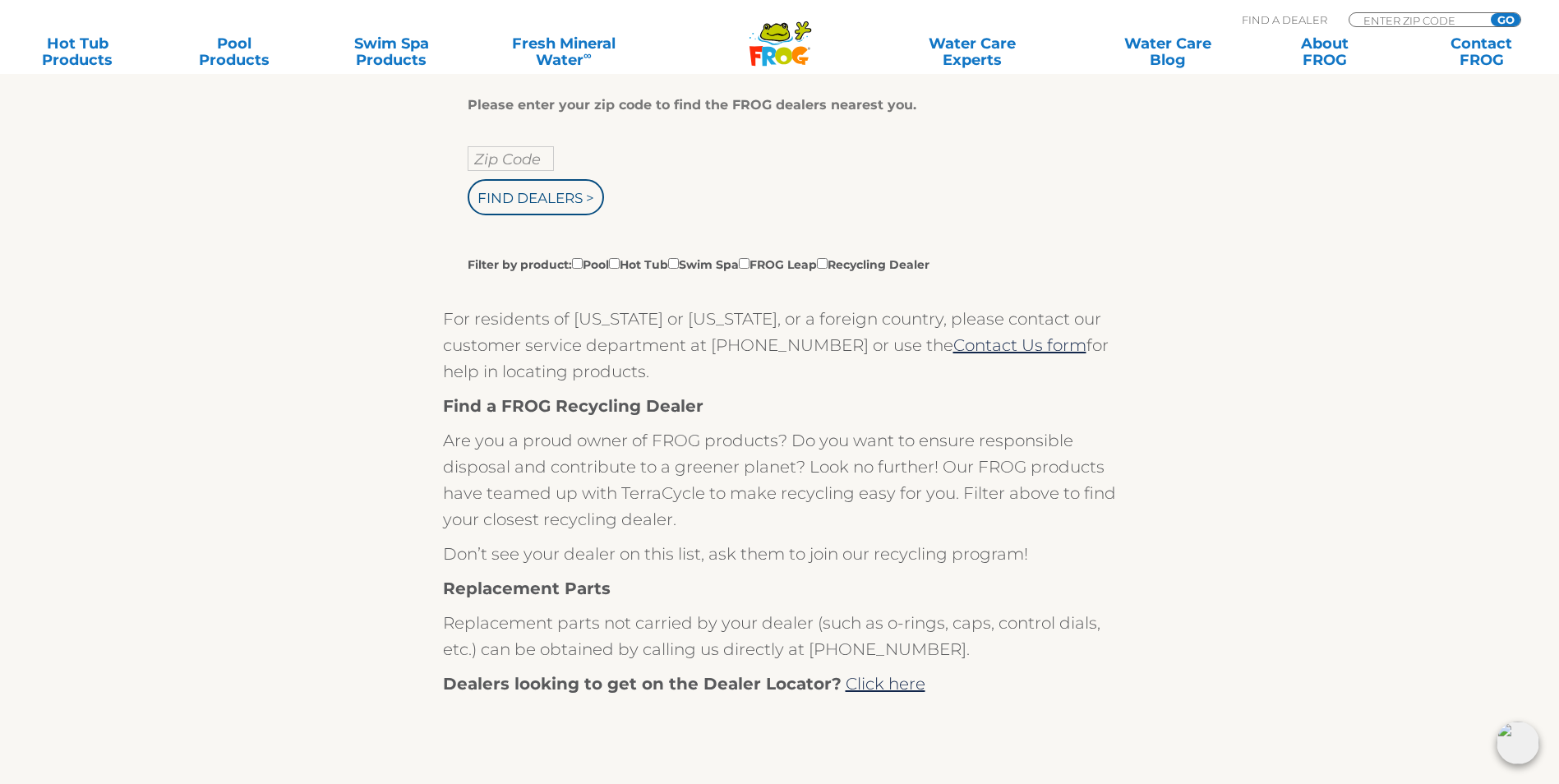
scroll to position [246, 0]
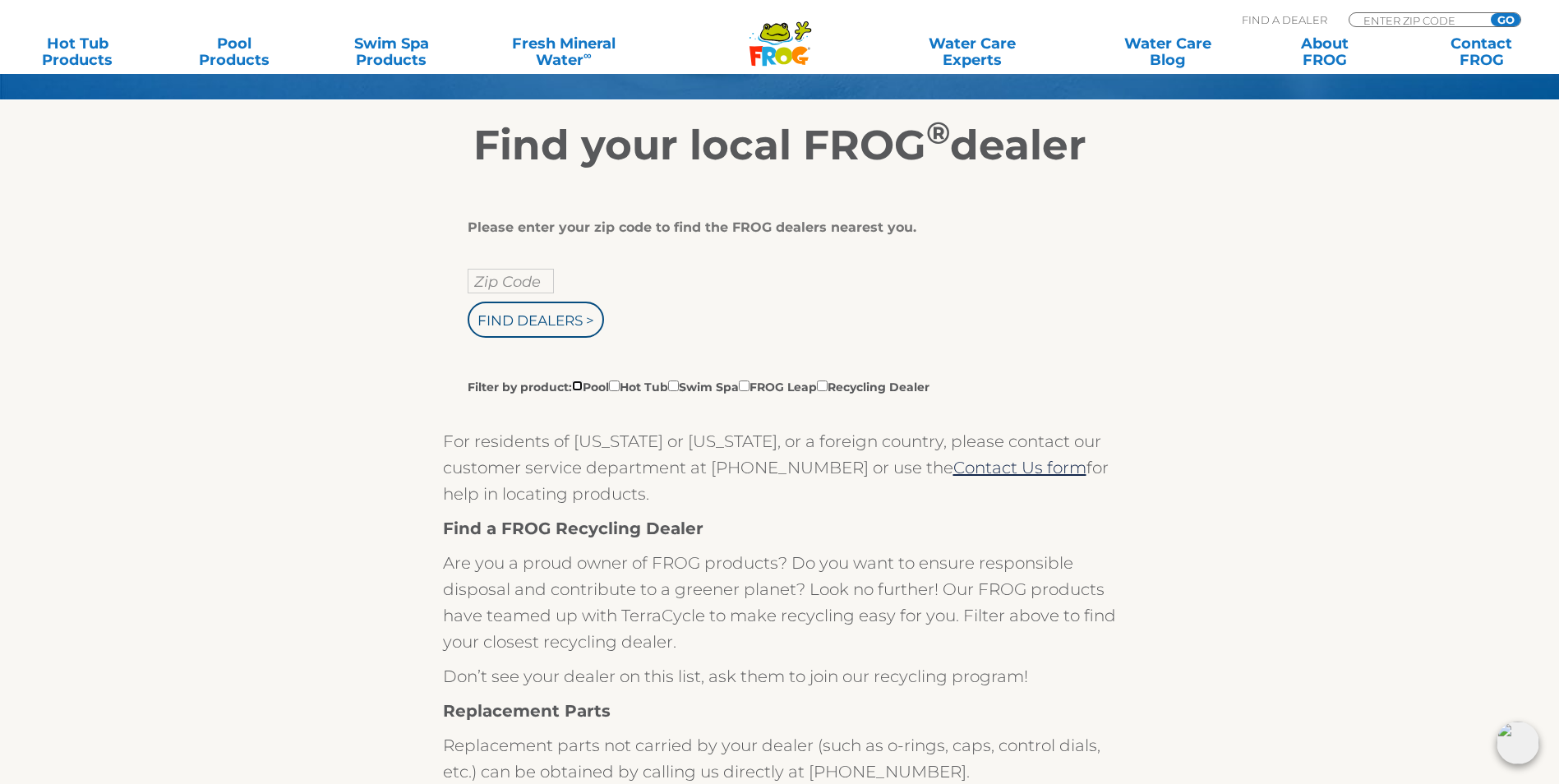
click at [577, 391] on input "Filter by product: Pool Hot Tub Swim Spa FROG Leap Recycling Dealer" at bounding box center [578, 385] width 11 height 11
checkbox input "true"
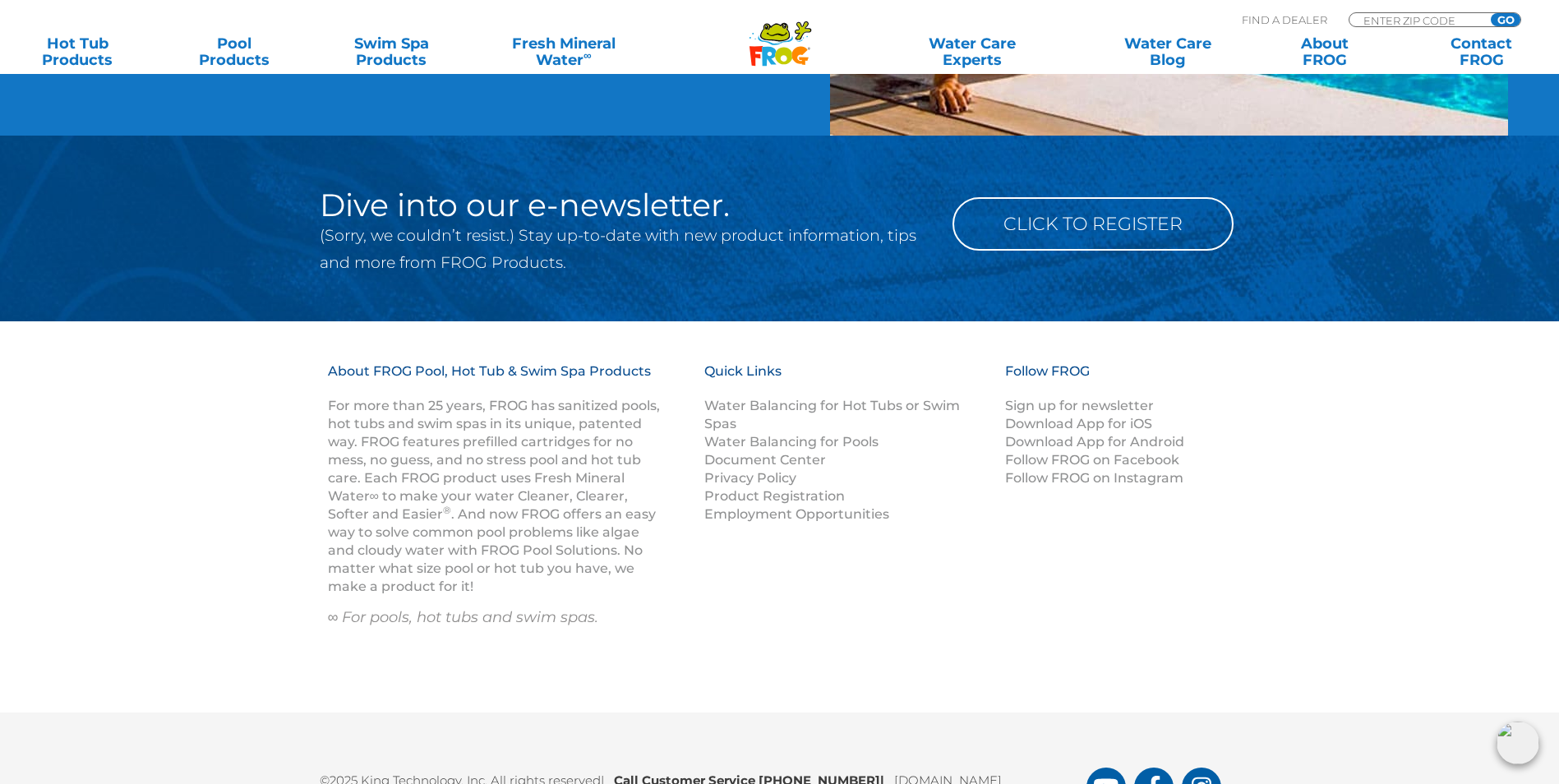
scroll to position [1834, 0]
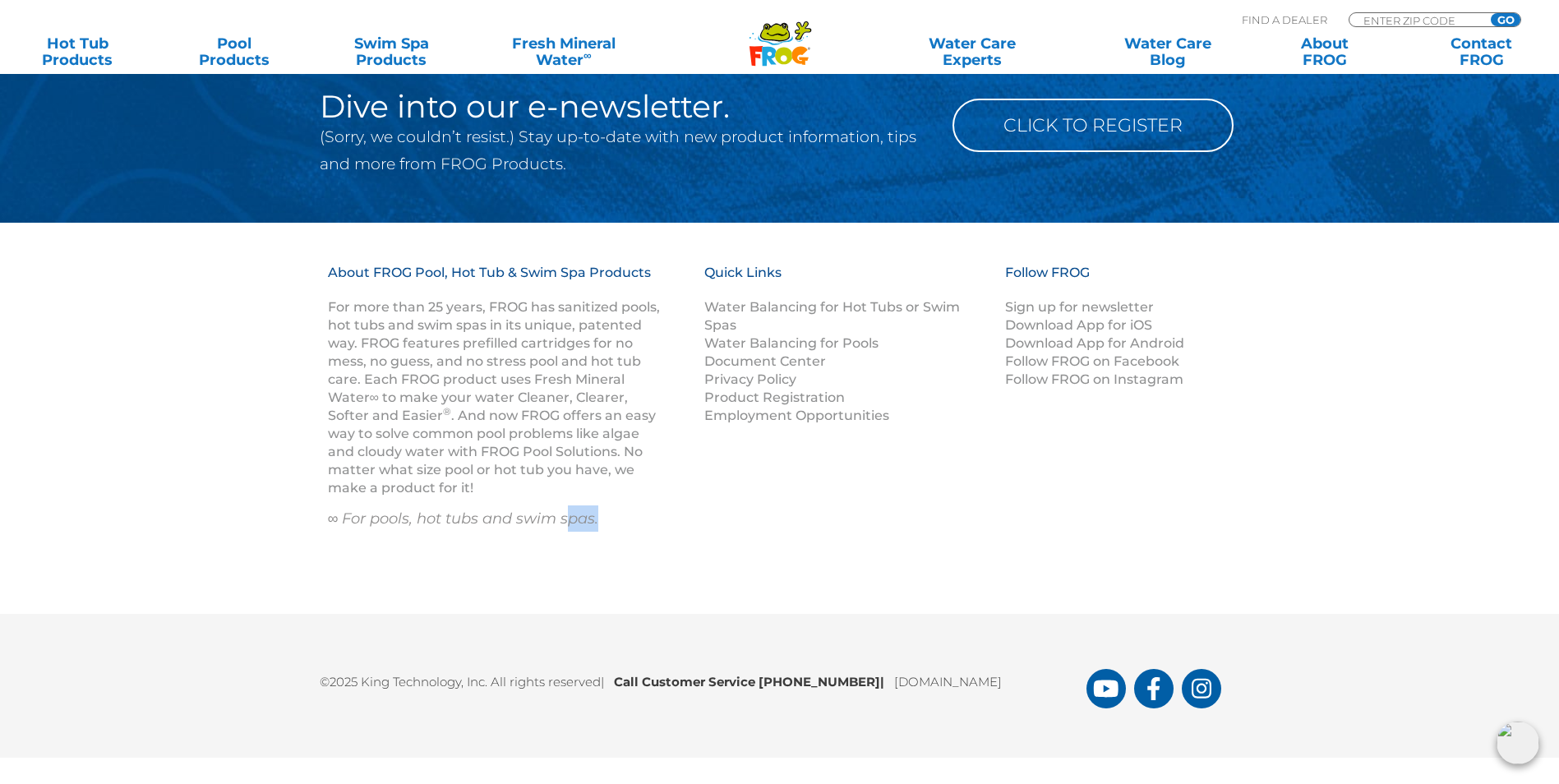
drag, startPoint x: 599, startPoint y: 604, endPoint x: 612, endPoint y: 608, distance: 13.6
click at [609, 608] on div "About FROG Pool, Hot Tub & Swim Spa Products For more than 25 years, FROG has s…" at bounding box center [779, 418] width 1559 height 391
click at [1046, 687] on p "©2025 King Technology, Inc. All rights reserved | Call Customer Service [PHONE_…" at bounding box center [703, 677] width 767 height 29
click at [1039, 622] on div "©2025 King Technology, Inc. All rights reserved | Call Customer Service 1-800-2…" at bounding box center [779, 686] width 1559 height 144
